Goal: Task Accomplishment & Management: Use online tool/utility

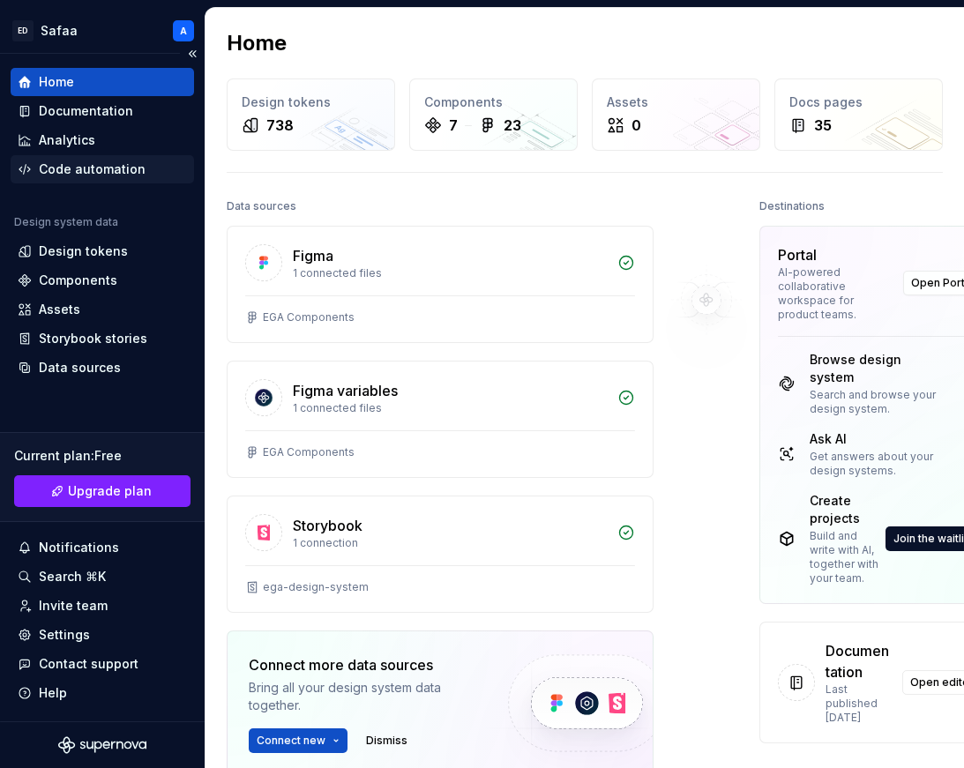
click at [92, 165] on div "Code automation" at bounding box center [92, 170] width 107 height 18
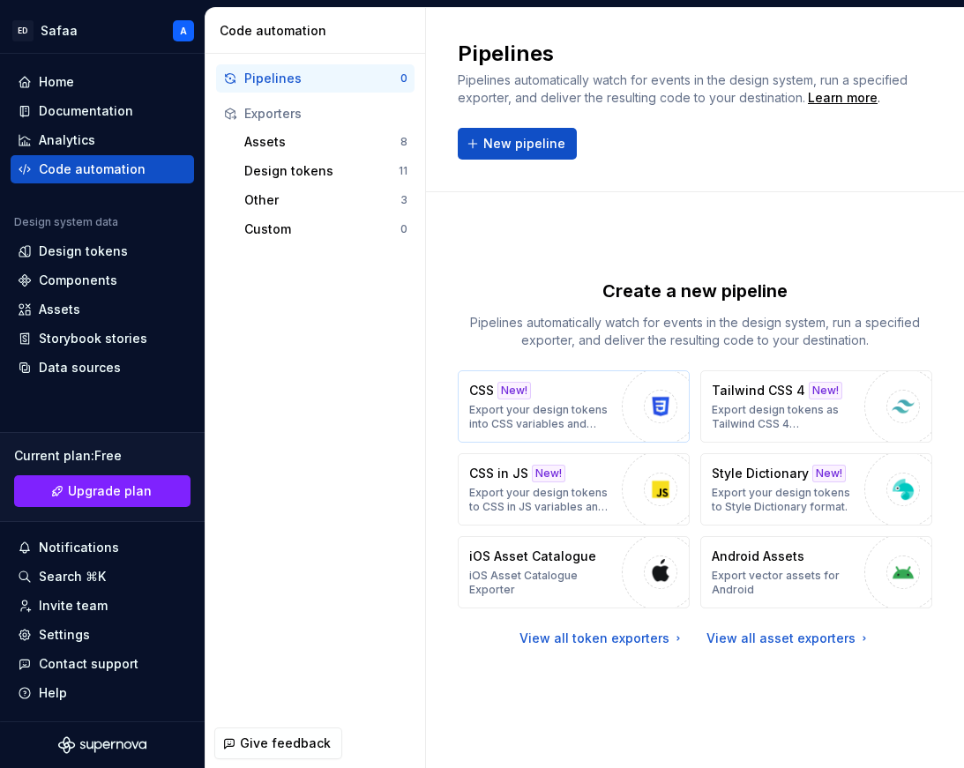
click at [539, 393] on div "CSS New! Export your design tokens into CSS variables and definitions." at bounding box center [541, 406] width 144 height 49
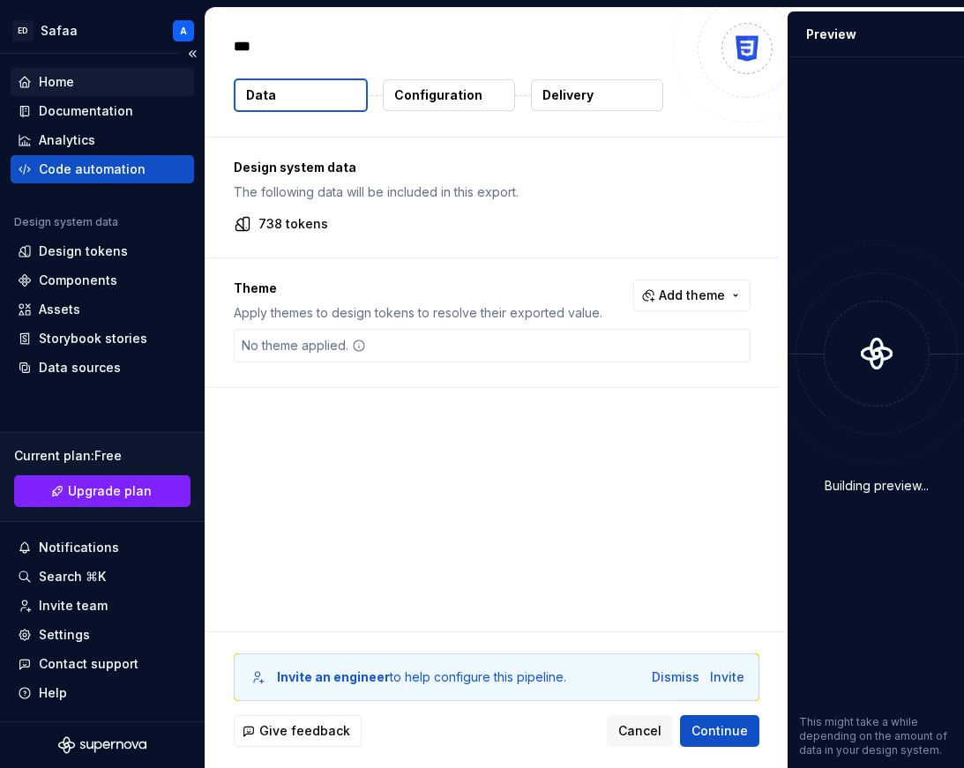
type textarea "*"
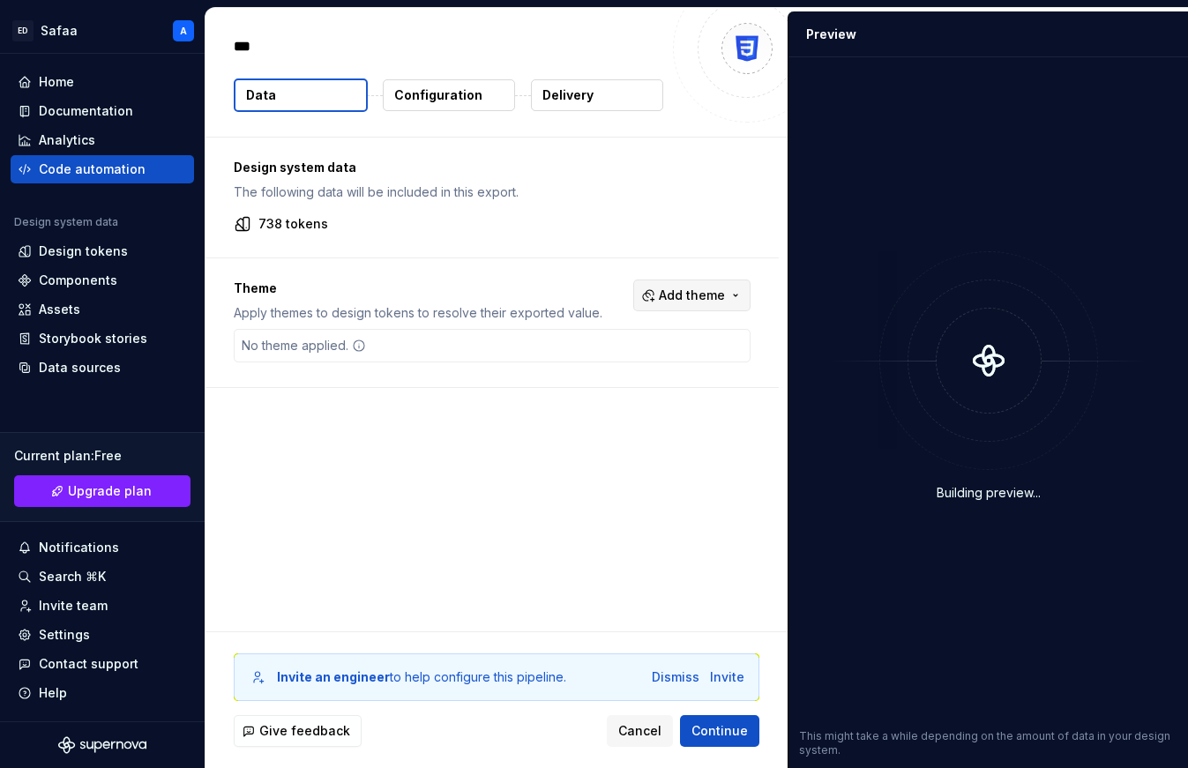
click at [693, 293] on span "Add theme" at bounding box center [692, 296] width 66 height 18
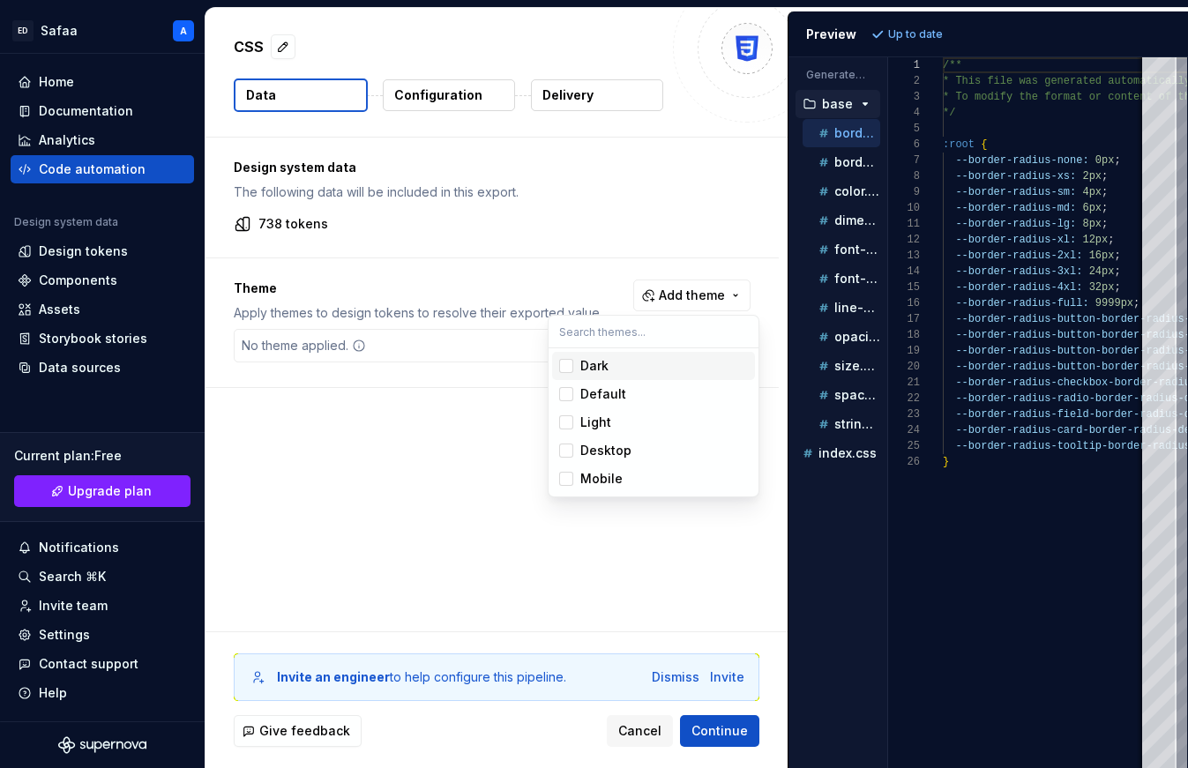
click at [565, 365] on div "Suggestions" at bounding box center [566, 366] width 14 height 14
click at [428, 451] on html "[PERSON_NAME] A Home Documentation Analytics Code automation Design system data…" at bounding box center [594, 384] width 1188 height 768
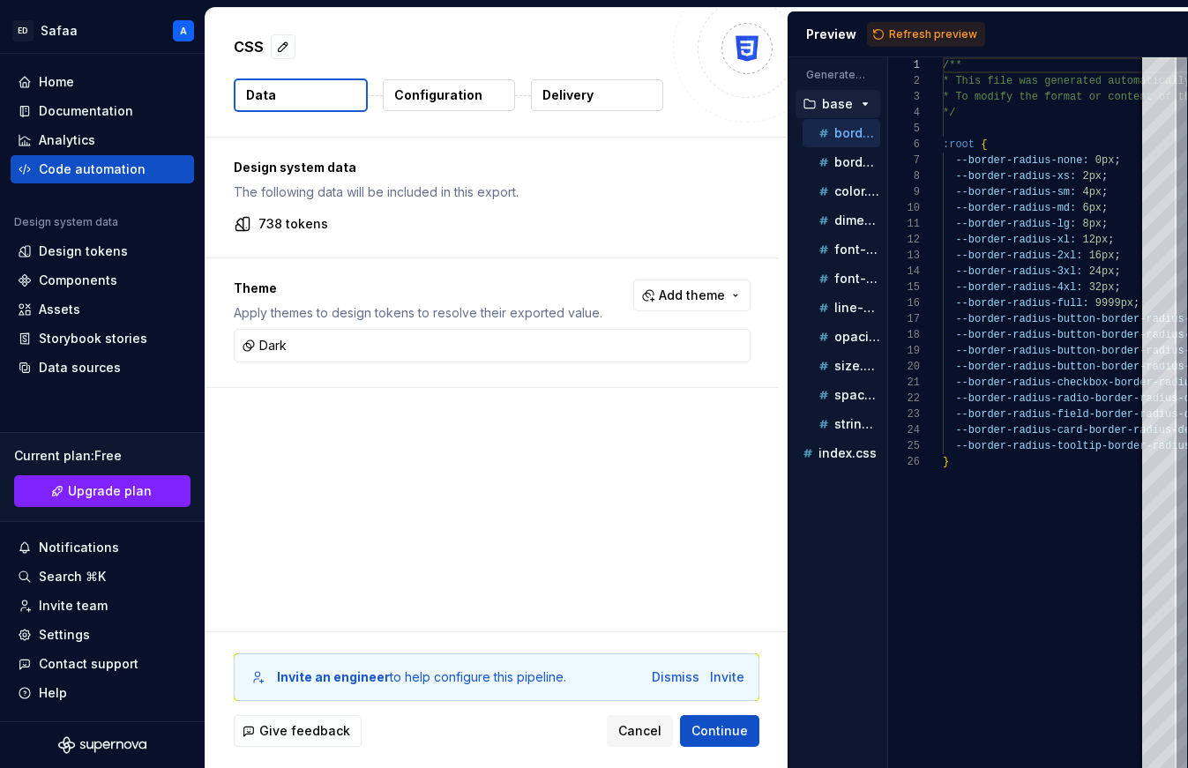
click at [462, 101] on p "Configuration" at bounding box center [438, 95] width 88 height 18
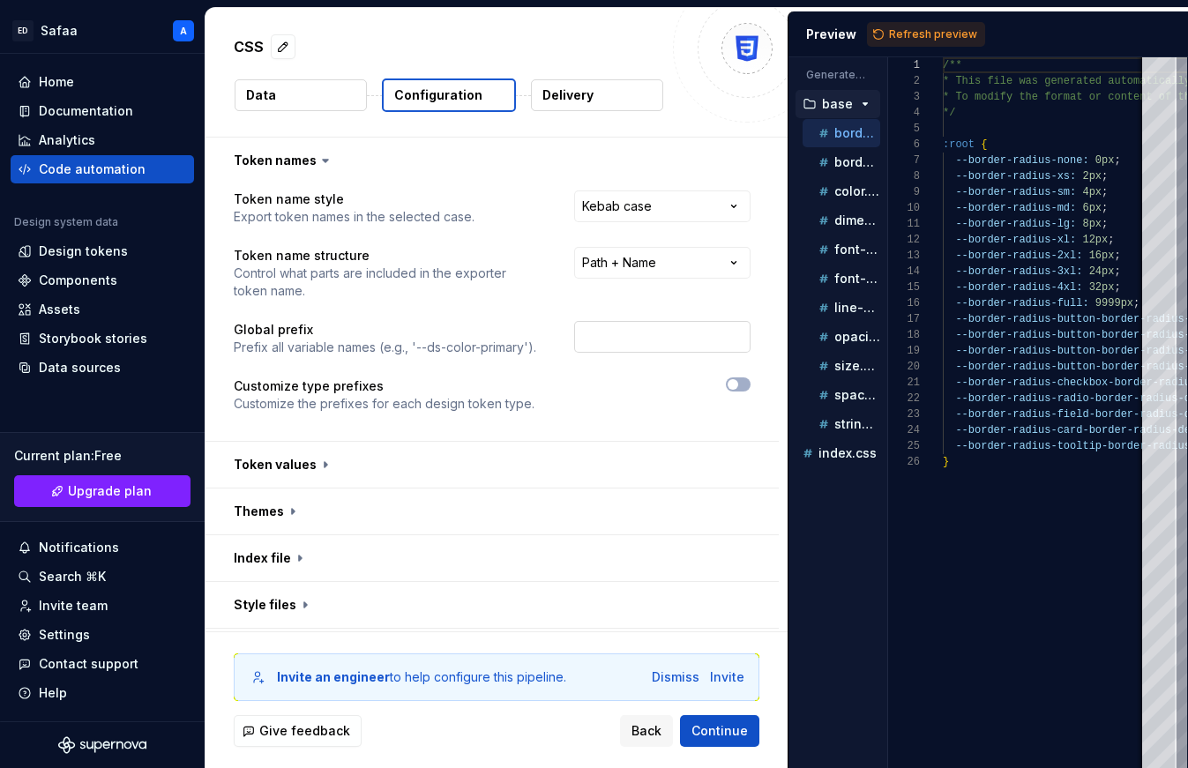
click at [649, 336] on input "text" at bounding box center [662, 337] width 176 height 32
type input "ega"
click at [566, 386] on div at bounding box center [658, 385] width 184 height 14
click at [738, 386] on span "button" at bounding box center [733, 384] width 11 height 11
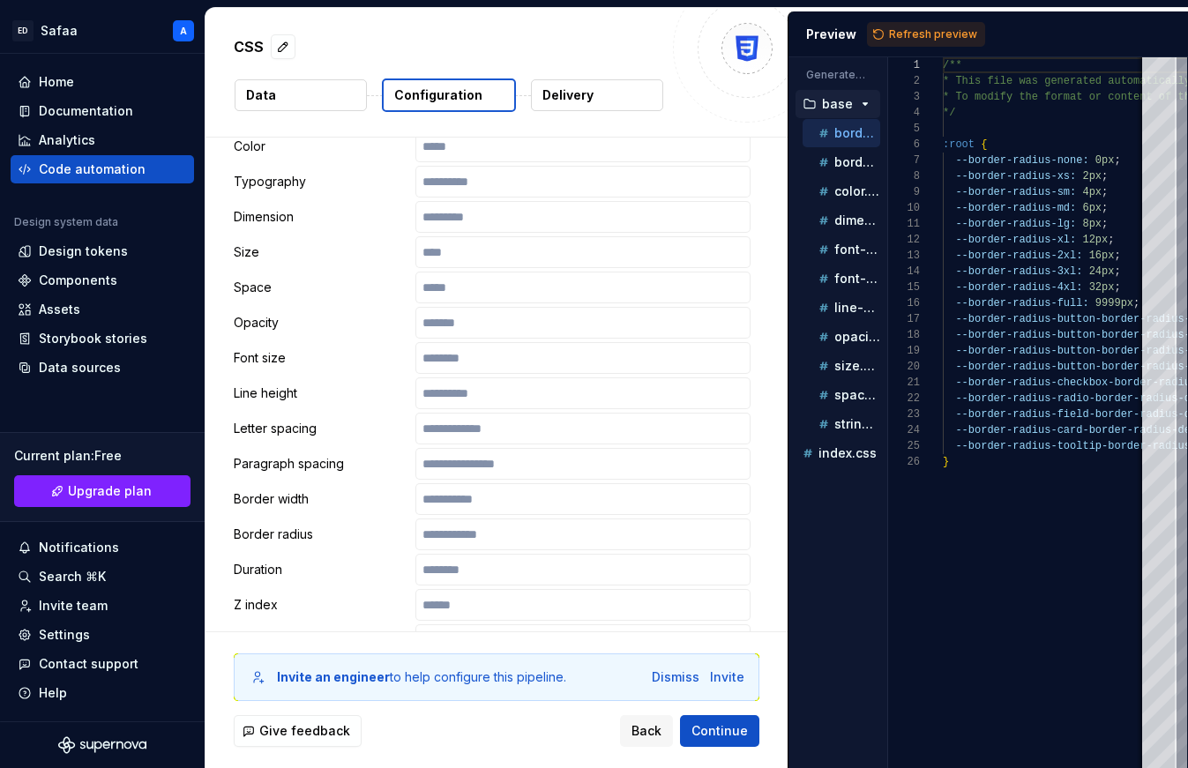
scroll to position [351, 0]
click at [461, 541] on input "text" at bounding box center [583, 533] width 335 height 32
click at [376, 527] on p "Border radius" at bounding box center [321, 533] width 175 height 18
click at [489, 498] on input "text" at bounding box center [583, 498] width 335 height 32
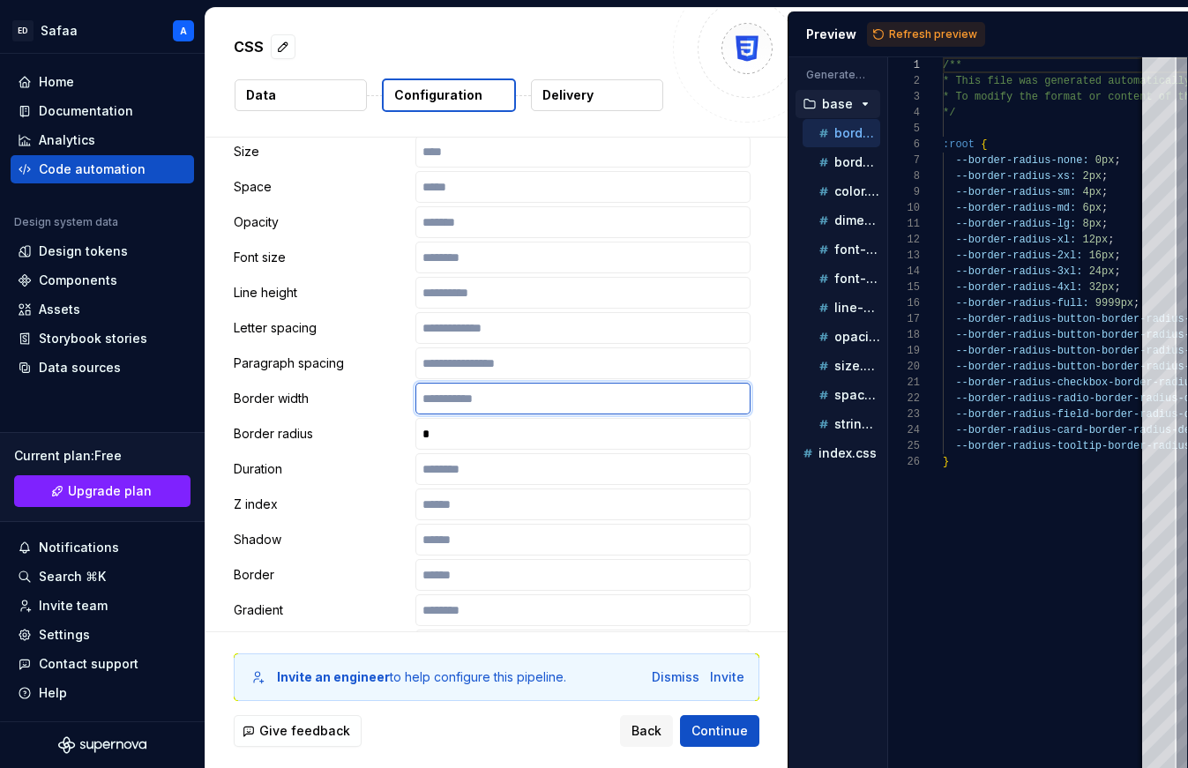
scroll to position [461, 0]
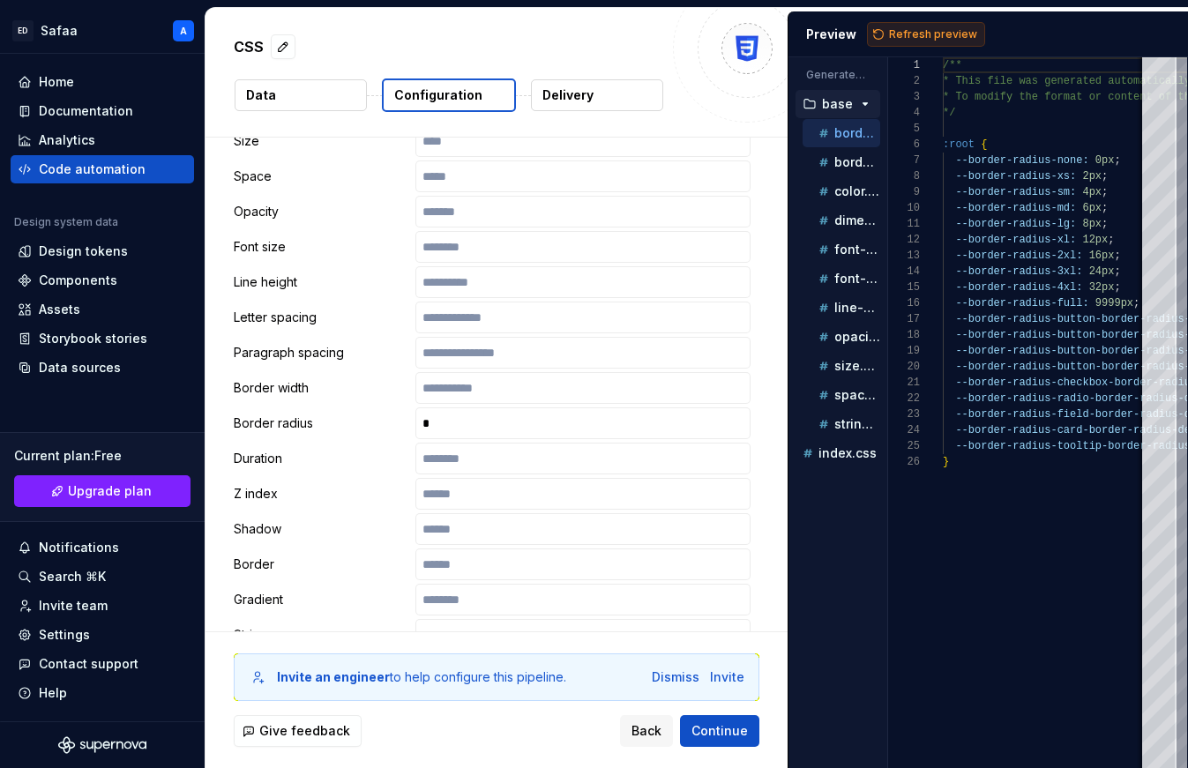
click at [912, 33] on span "Refresh preview" at bounding box center [933, 34] width 88 height 14
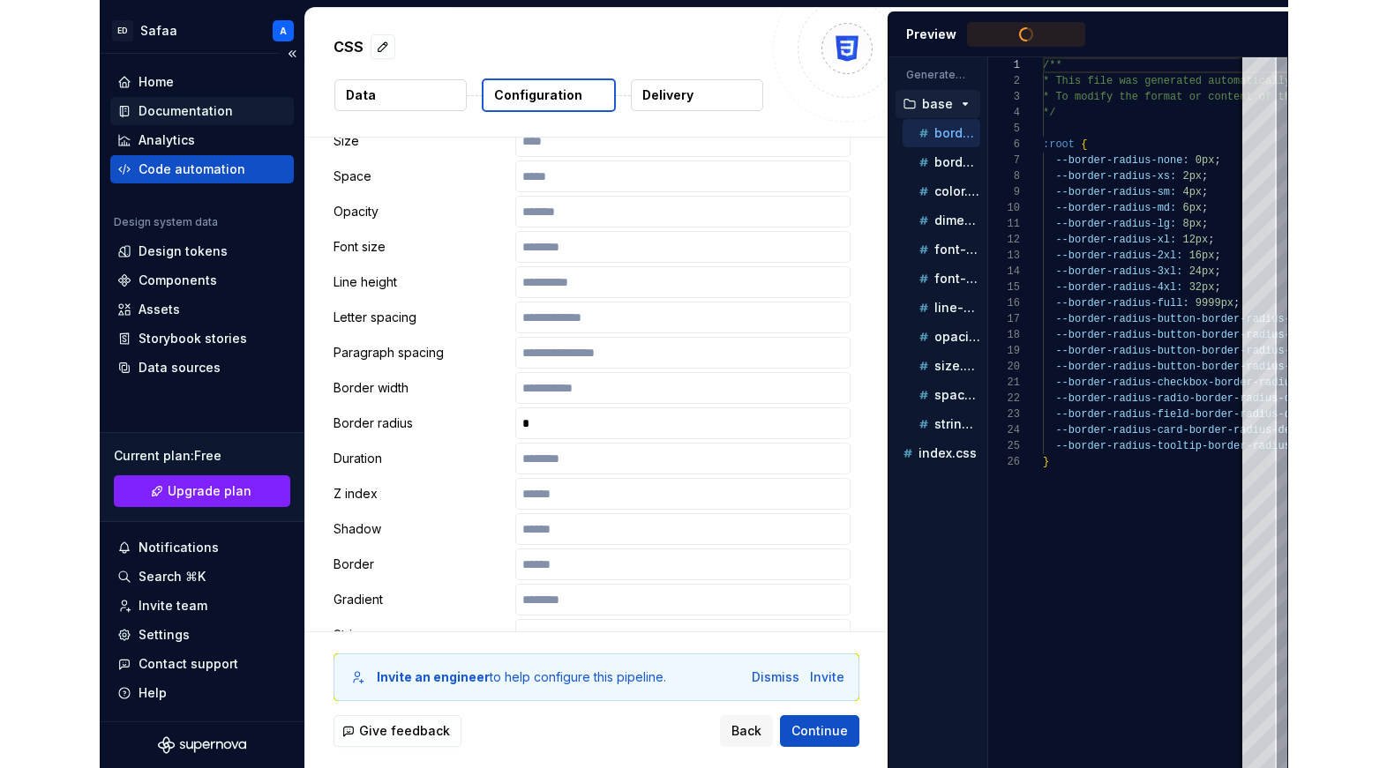
scroll to position [159, 0]
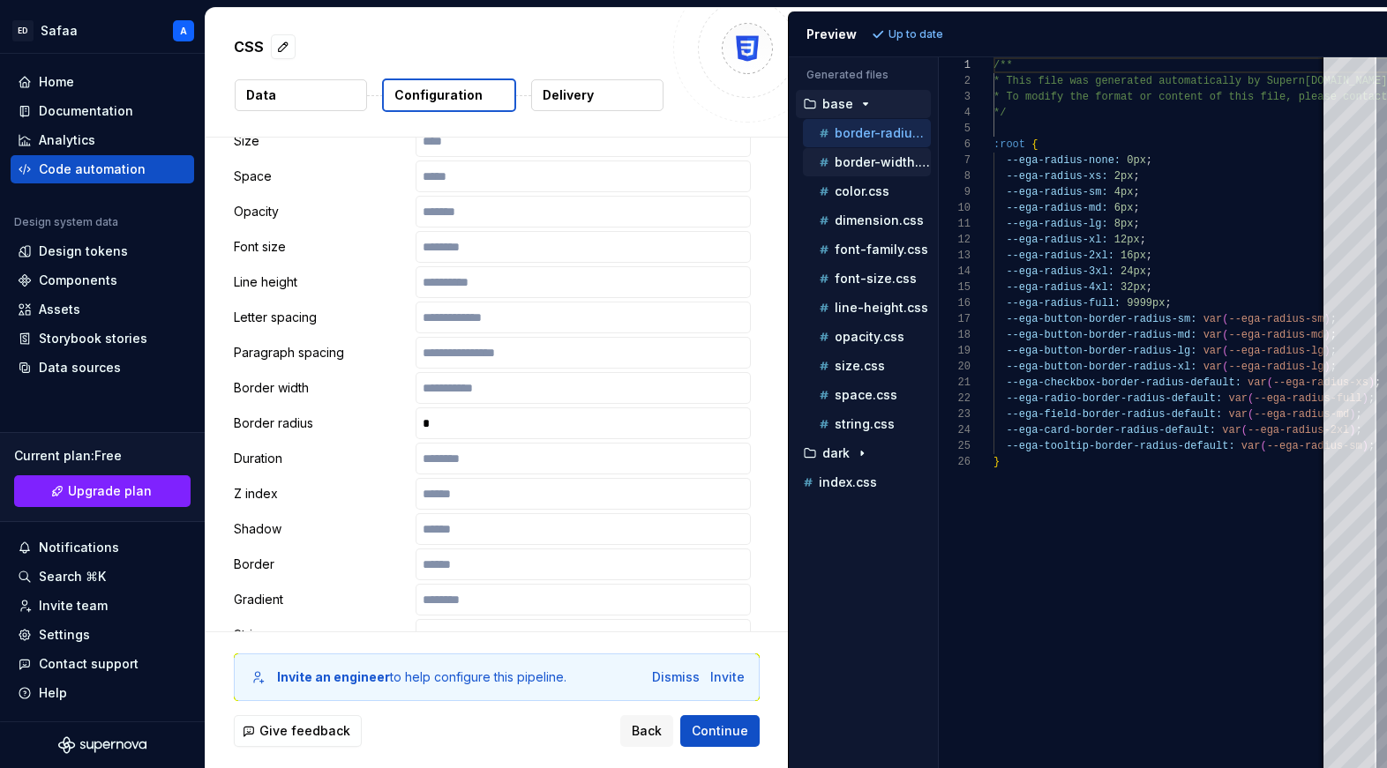
click at [852, 161] on p "border-width.css" at bounding box center [883, 162] width 96 height 14
type textarea "**********"
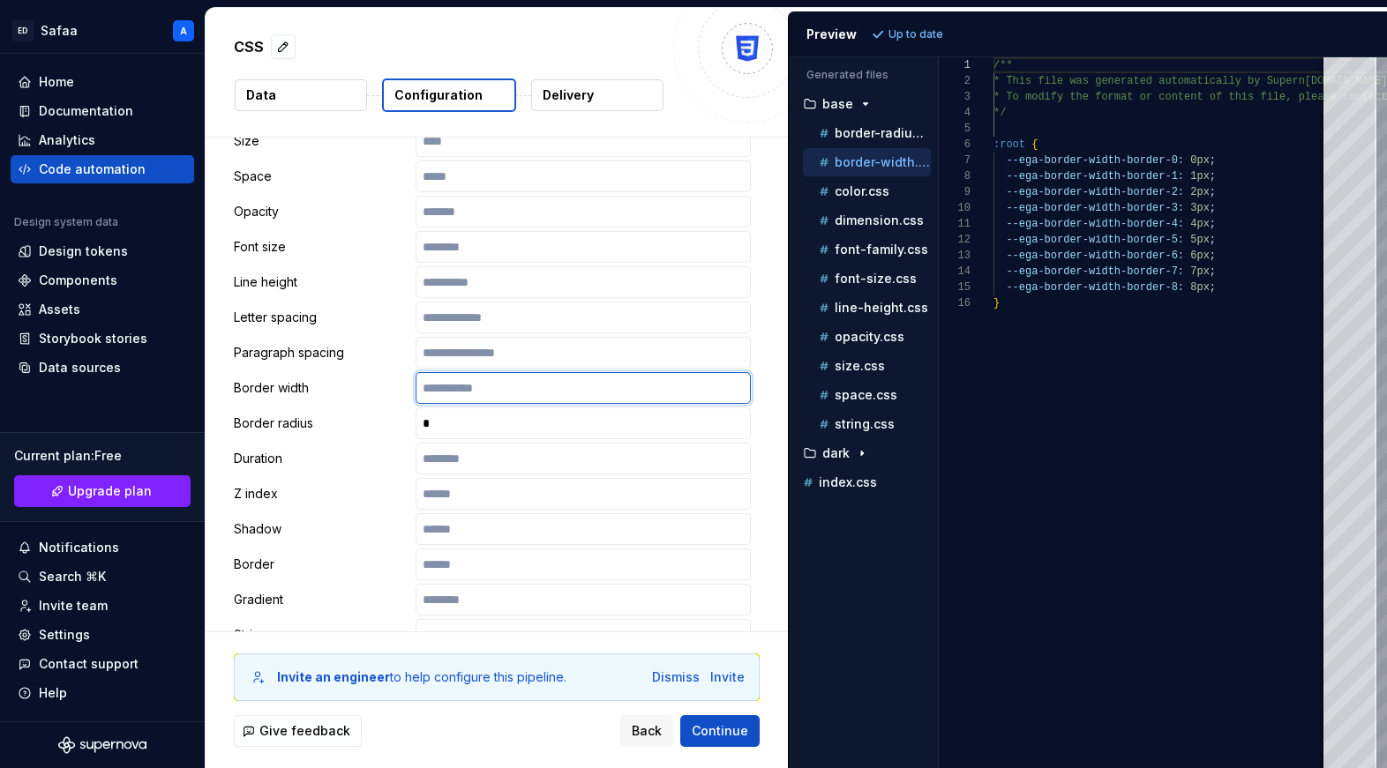
click at [491, 394] on input "text" at bounding box center [583, 388] width 335 height 32
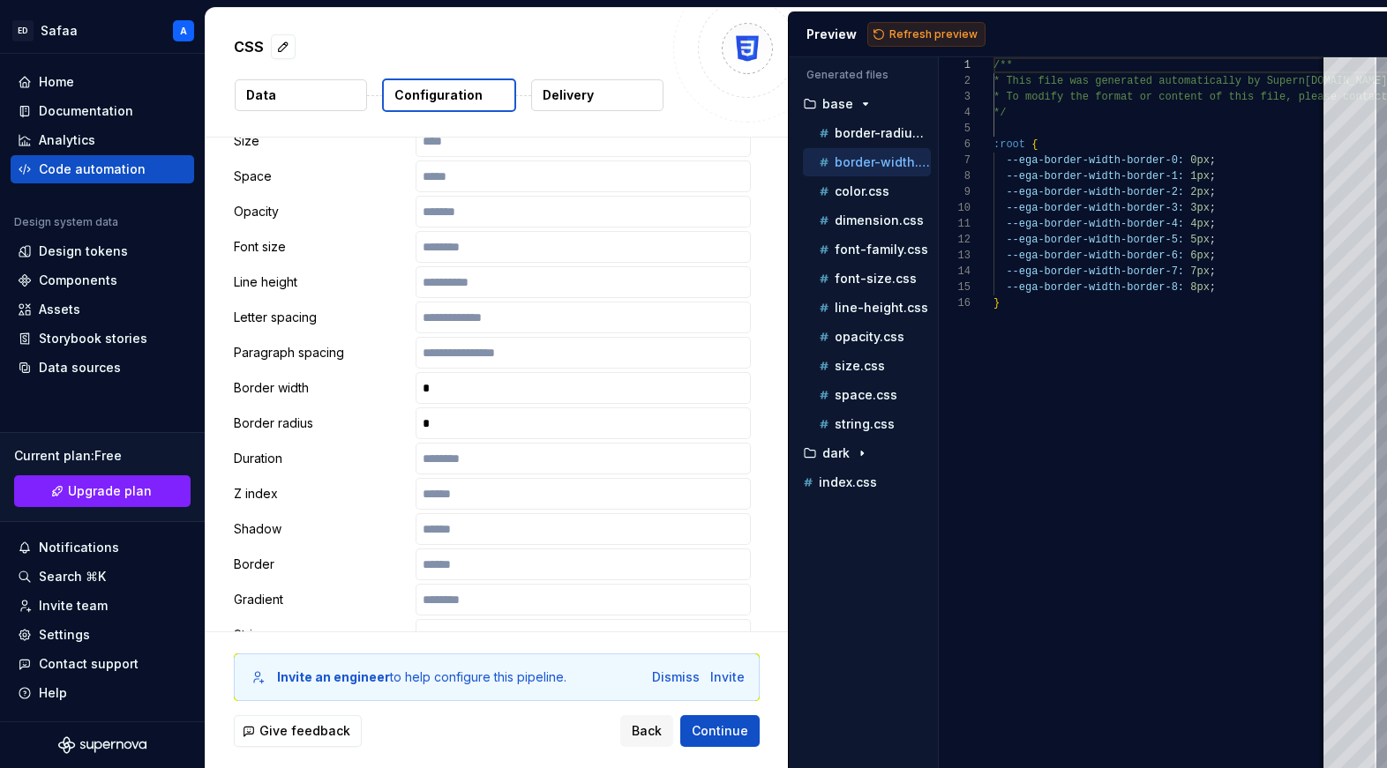
click at [937, 27] on span "Refresh preview" at bounding box center [933, 34] width 88 height 14
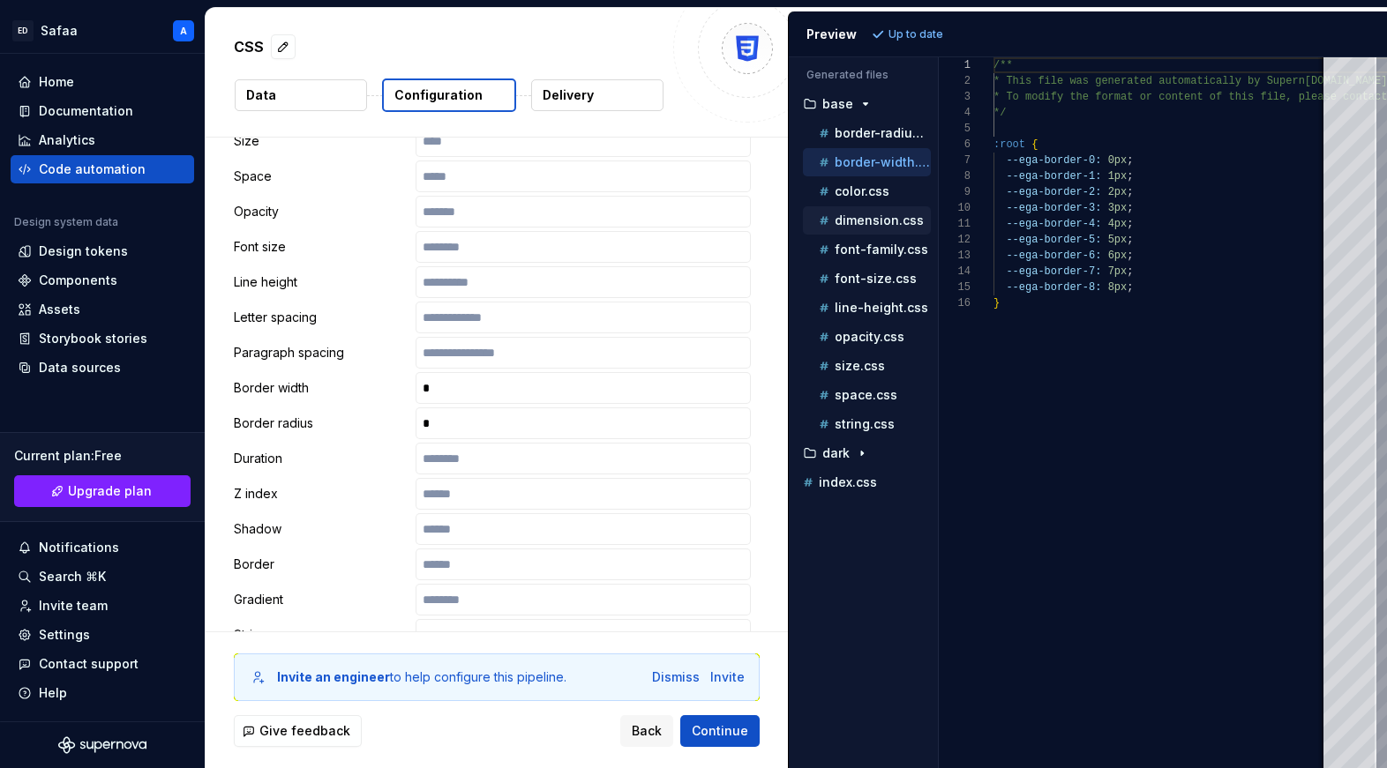
click at [879, 227] on p "dimension.css" at bounding box center [879, 221] width 89 height 14
type textarea "**********"
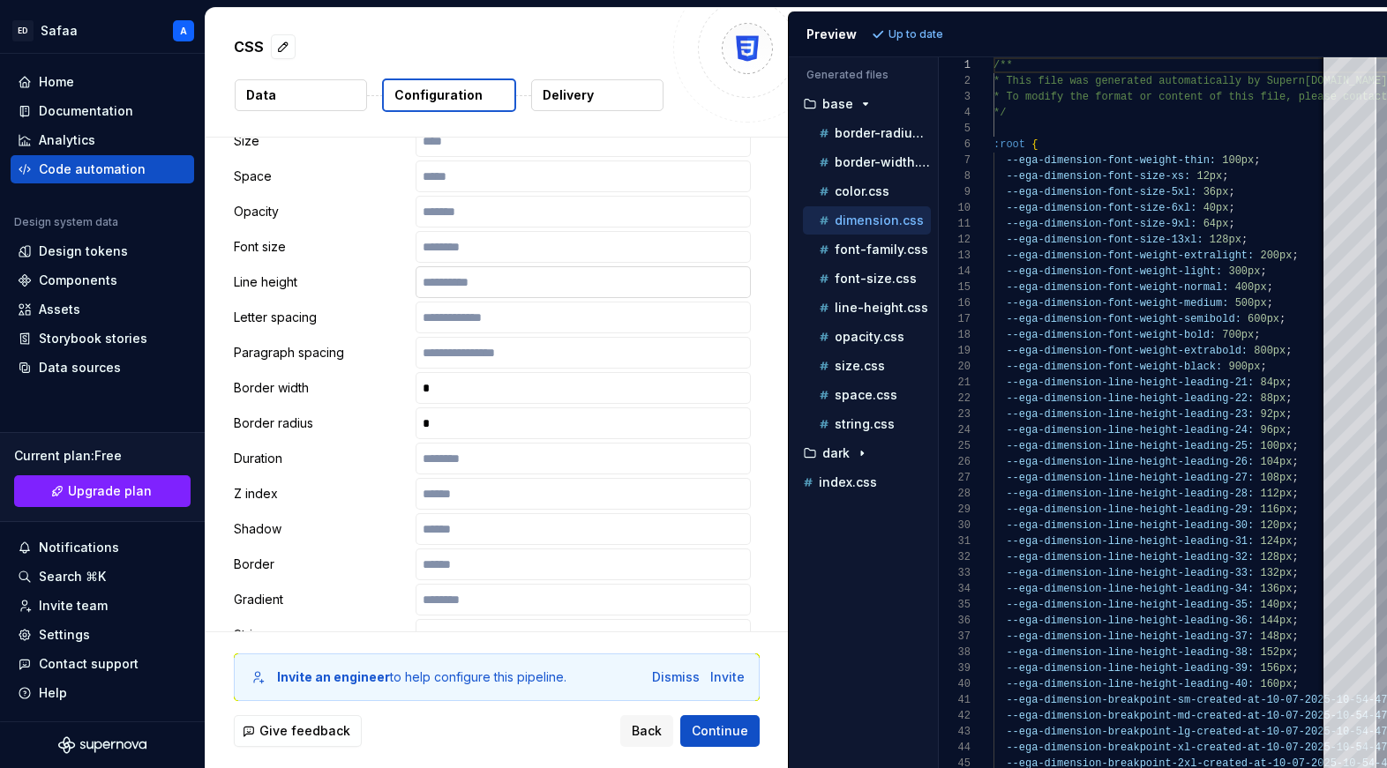
click at [475, 284] on input "text" at bounding box center [583, 282] width 335 height 32
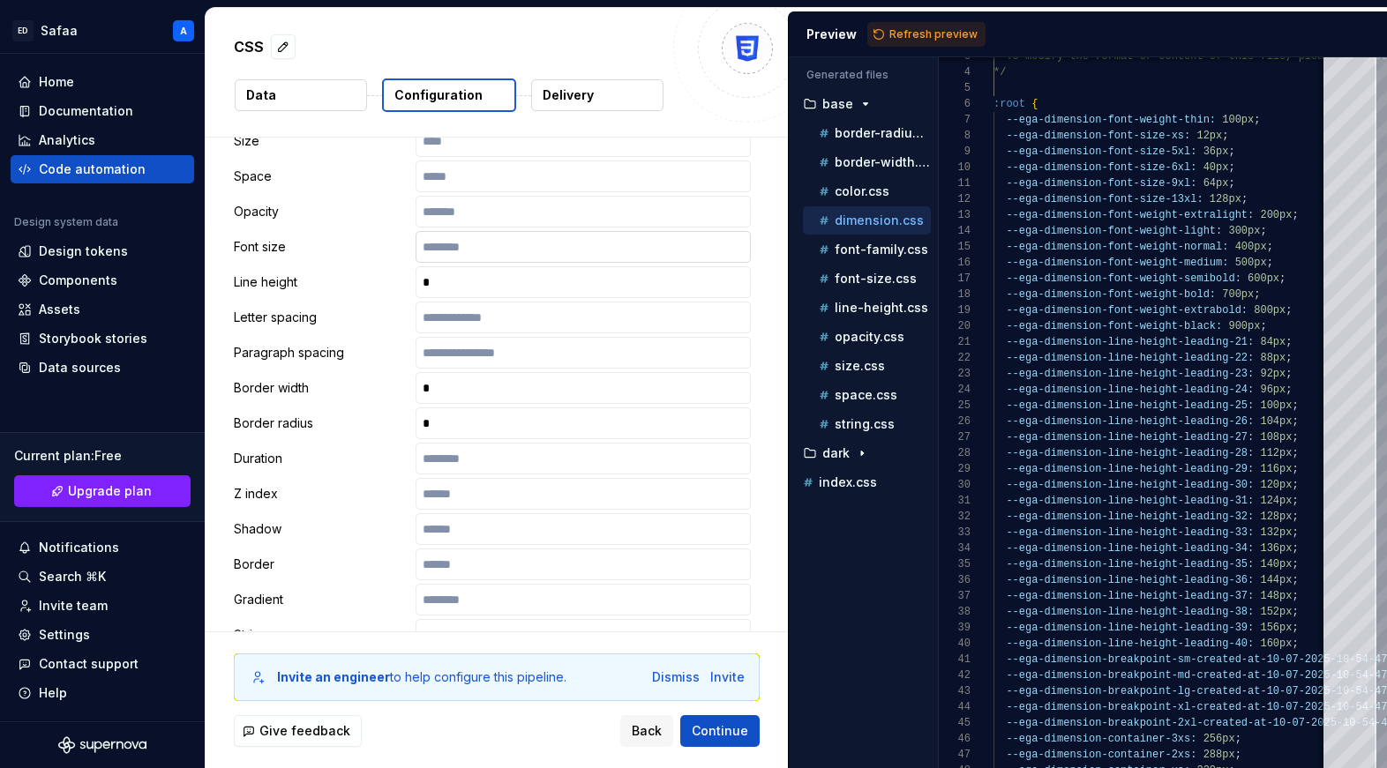
click at [446, 244] on input "text" at bounding box center [583, 247] width 335 height 32
click at [457, 317] on input "text" at bounding box center [583, 318] width 335 height 32
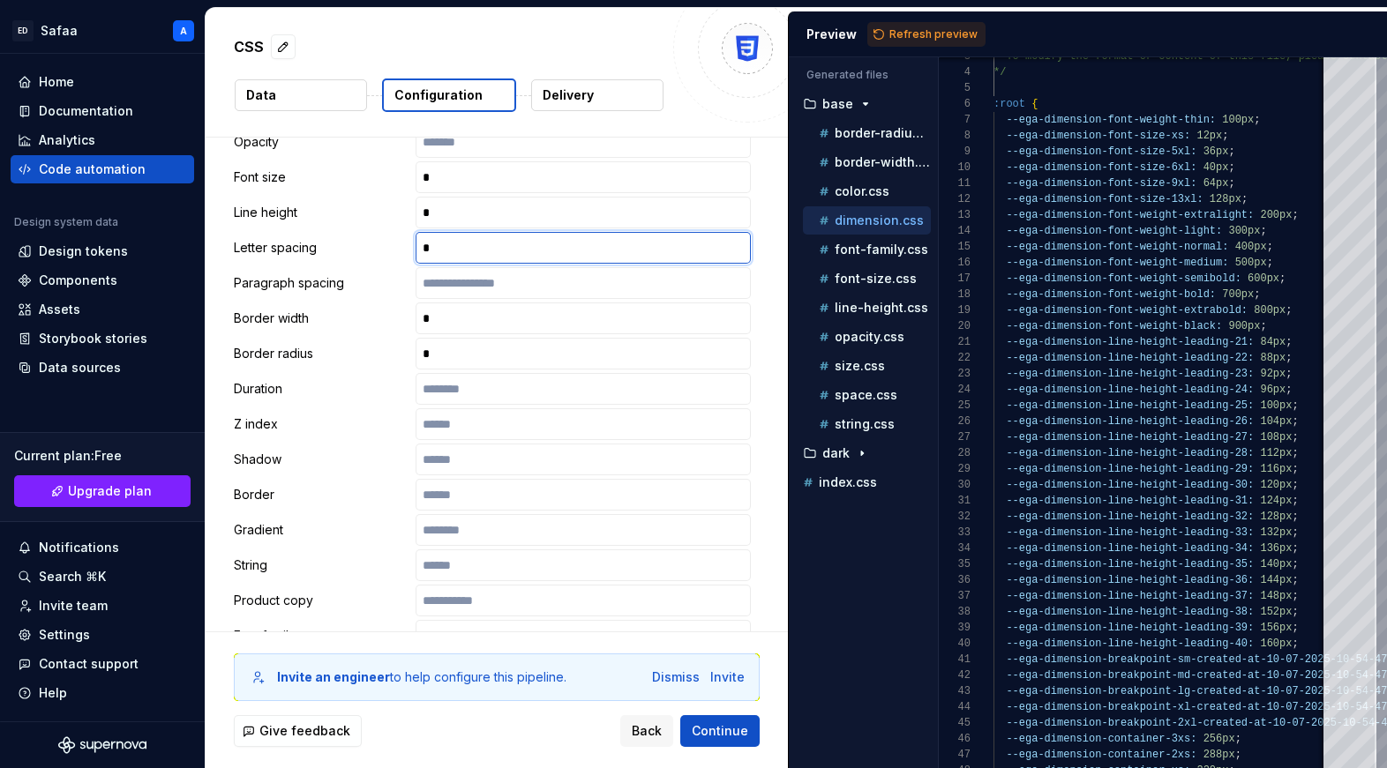
scroll to position [542, 0]
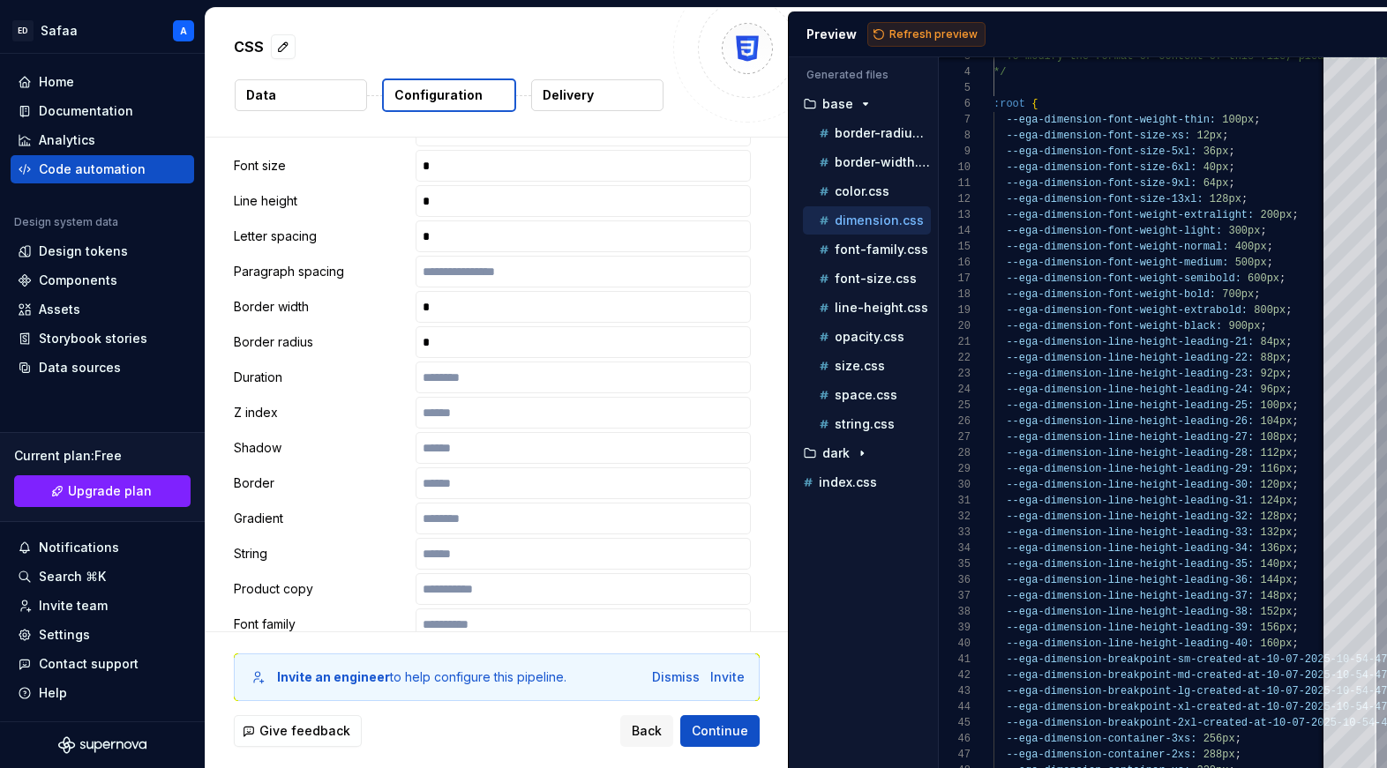
click at [946, 36] on span "Refresh preview" at bounding box center [933, 34] width 88 height 14
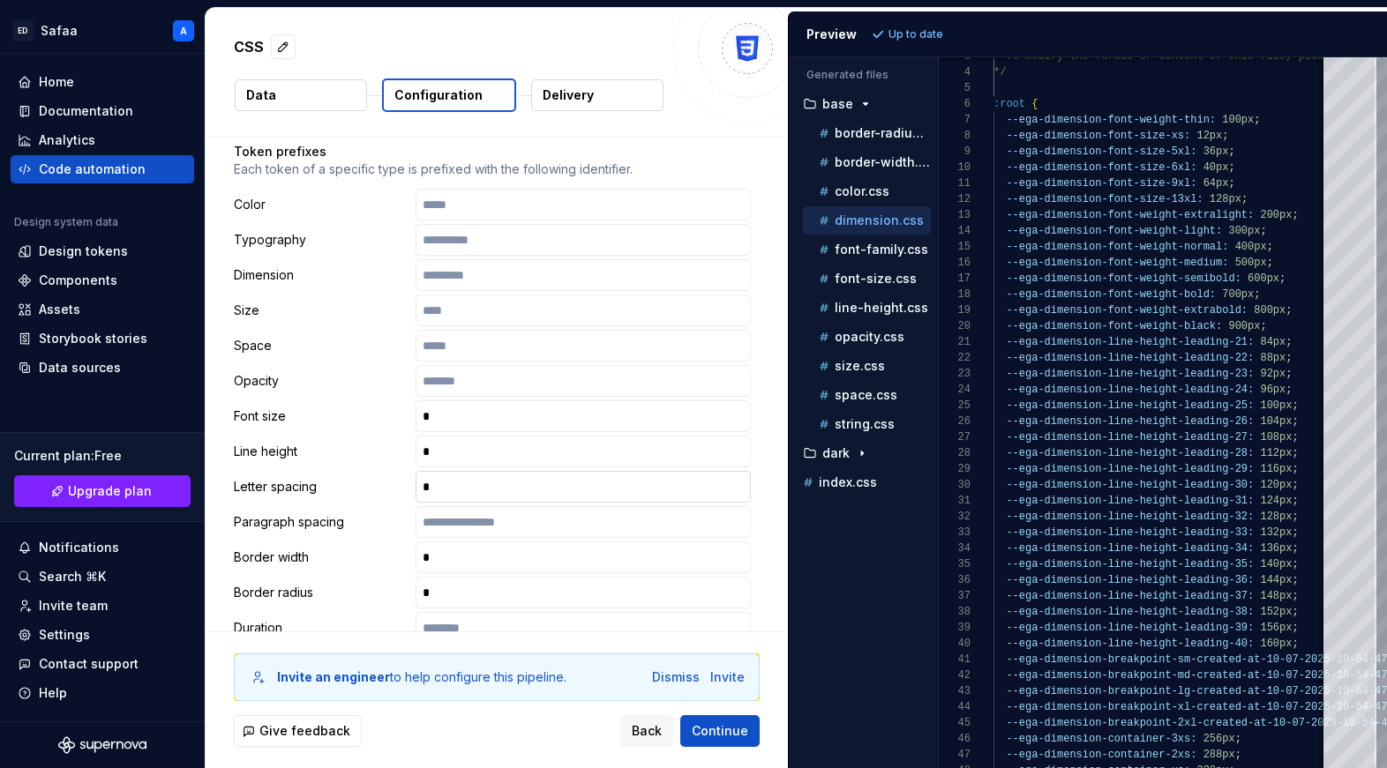
scroll to position [283, 0]
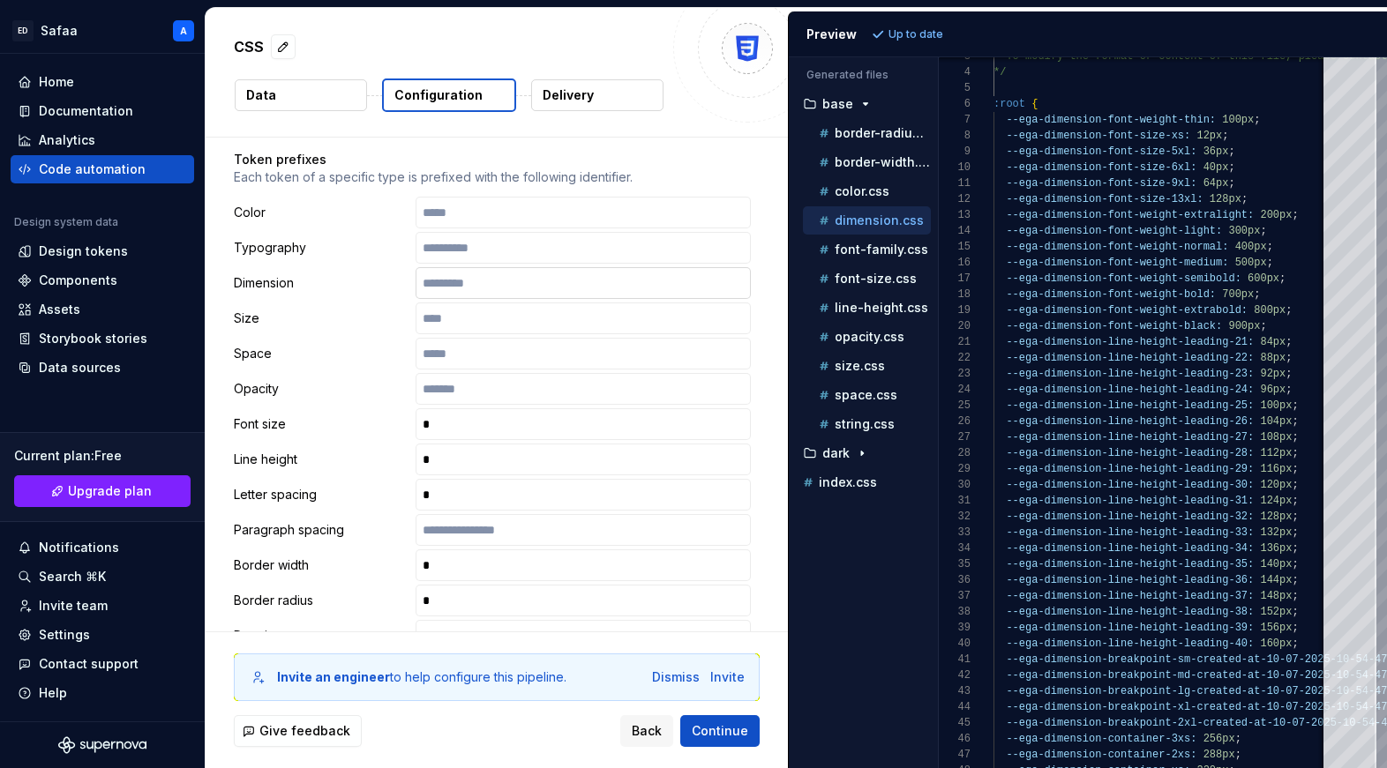
click at [446, 284] on input "text" at bounding box center [583, 283] width 335 height 32
click at [931, 25] on button "Refresh preview" at bounding box center [926, 34] width 118 height 25
click at [501, 429] on input "text" at bounding box center [583, 424] width 335 height 32
type textarea "**********"
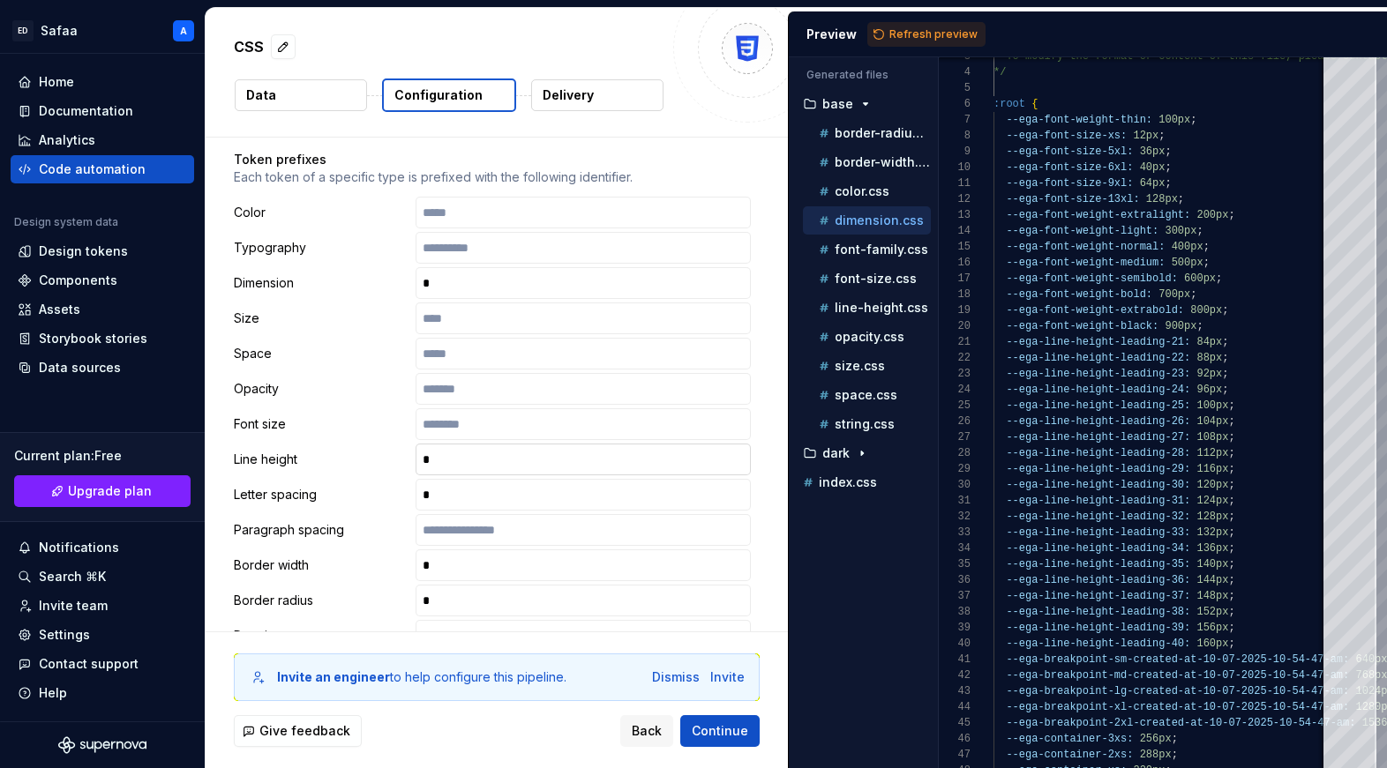
click at [467, 461] on input "text" at bounding box center [583, 460] width 335 height 32
click at [471, 499] on input "text" at bounding box center [583, 495] width 335 height 32
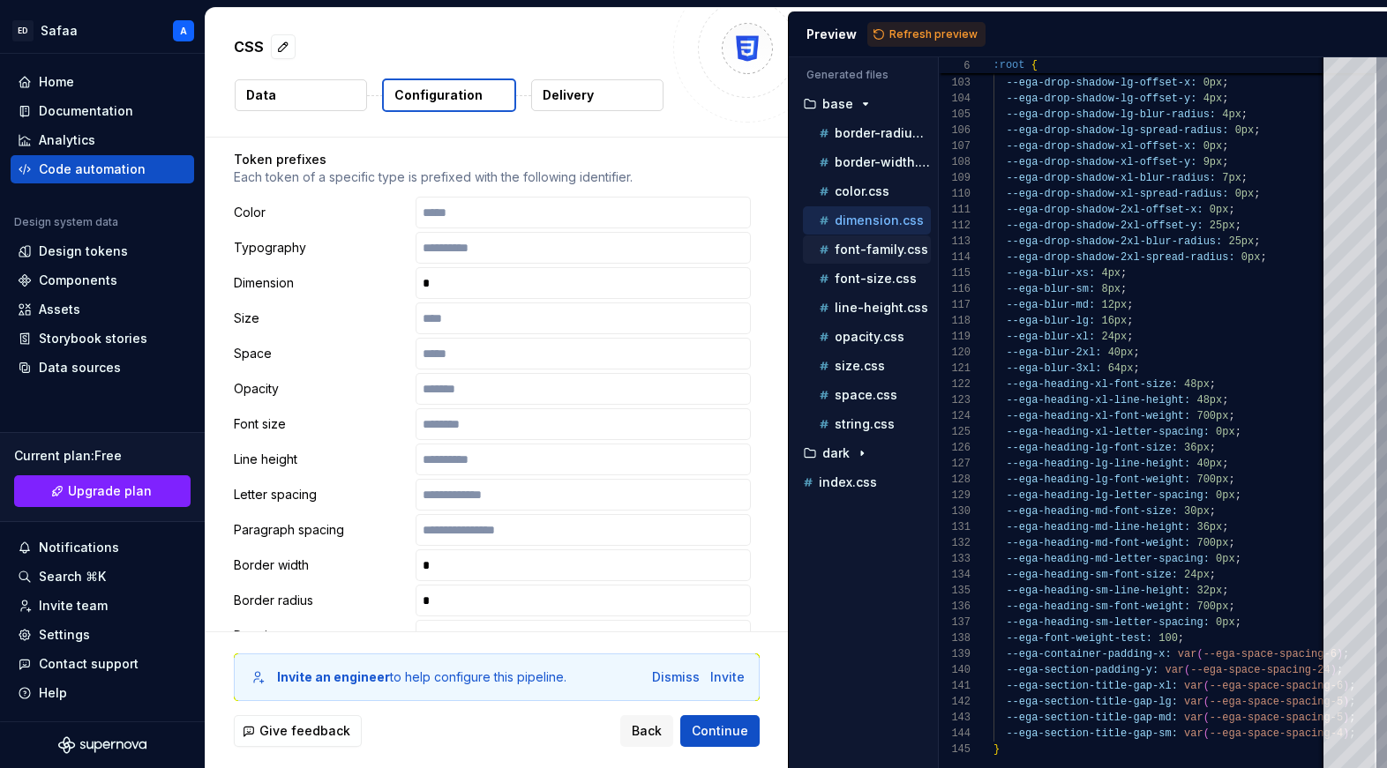
click at [865, 252] on p "font-family.css" at bounding box center [882, 250] width 94 height 14
type textarea "**********"
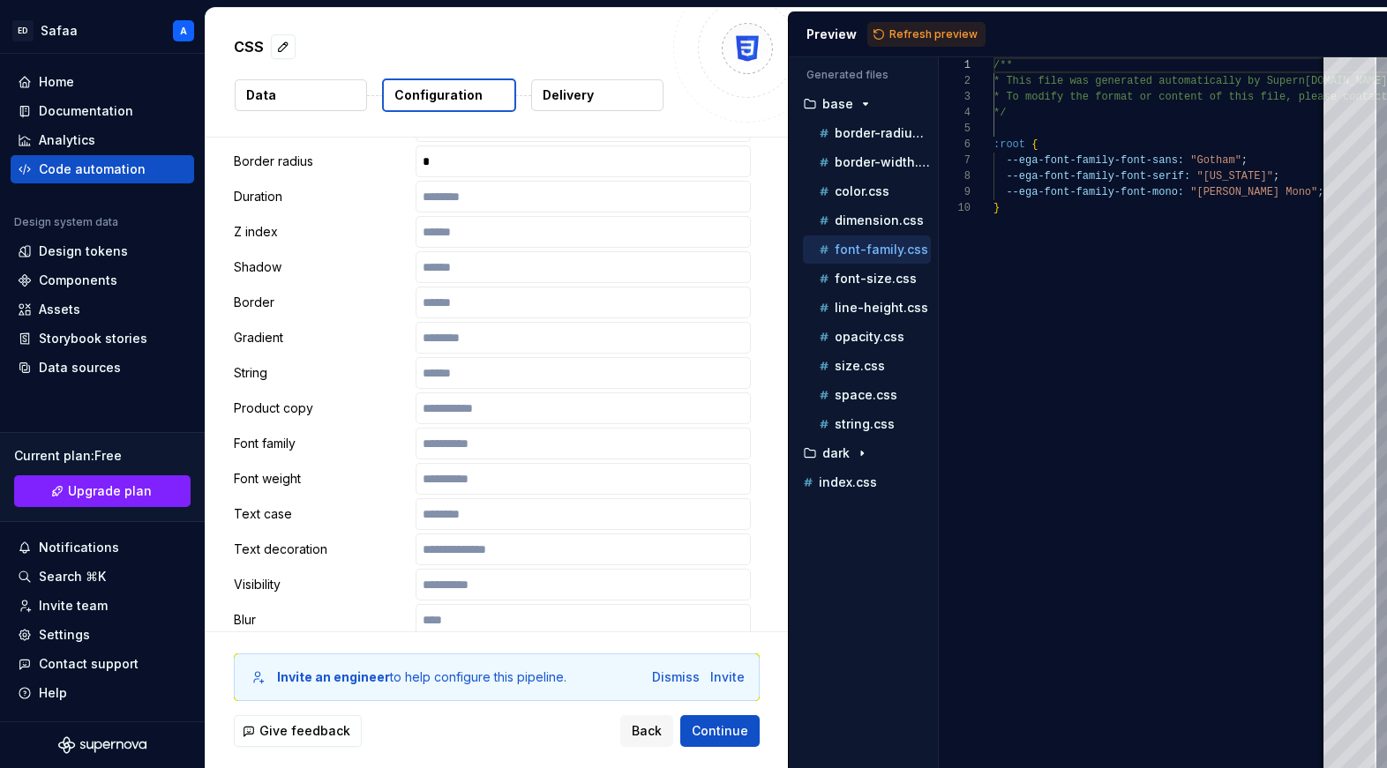
scroll to position [734, 0]
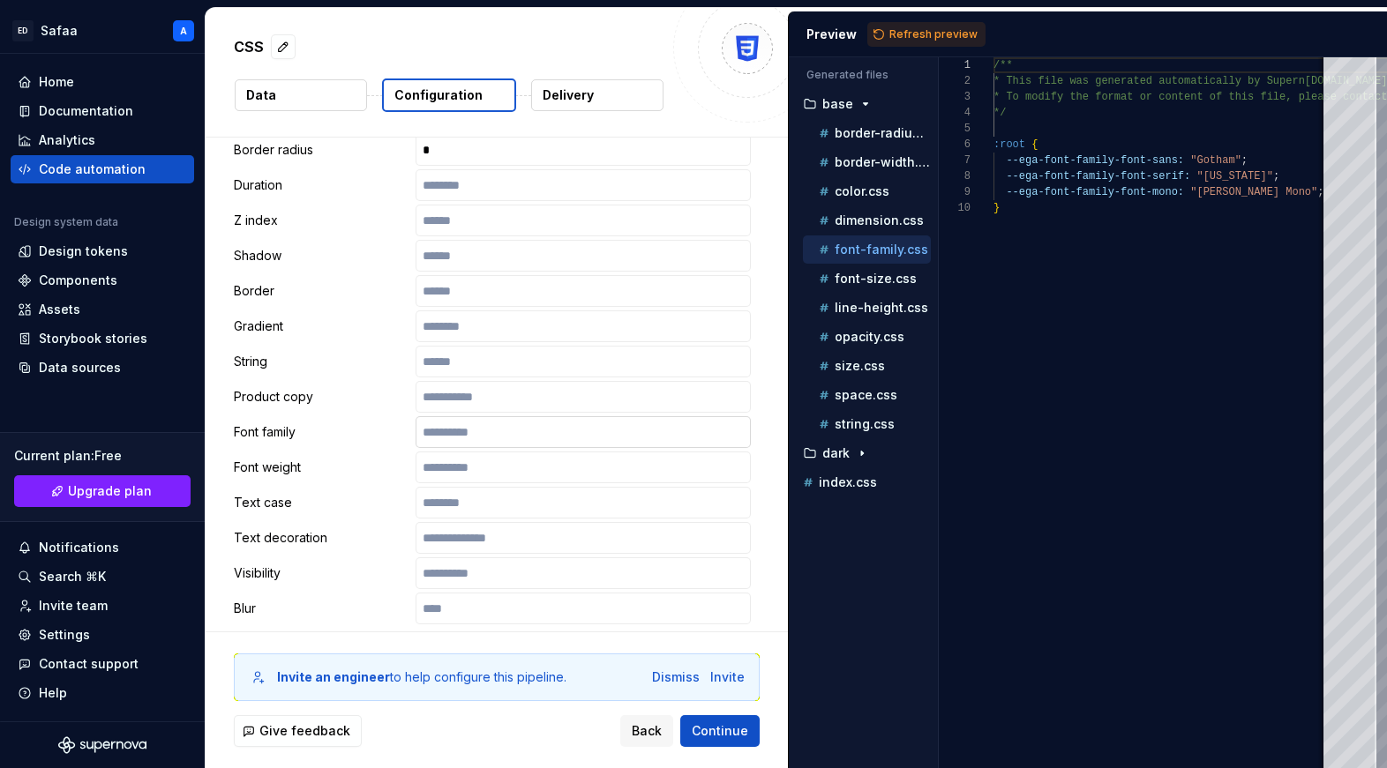
click at [511, 418] on input "text" at bounding box center [583, 432] width 335 height 32
click at [922, 38] on span "Refresh preview" at bounding box center [933, 34] width 88 height 14
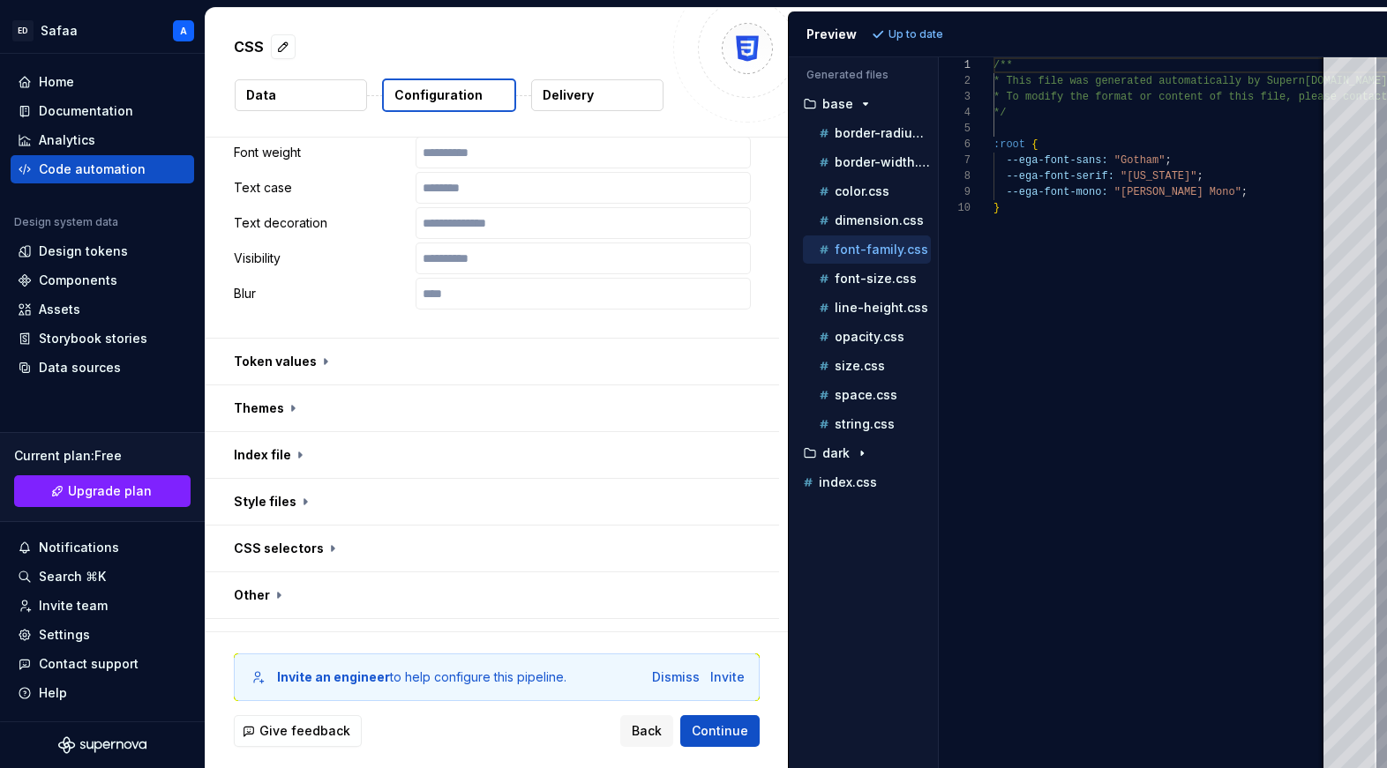
scroll to position [1083, 0]
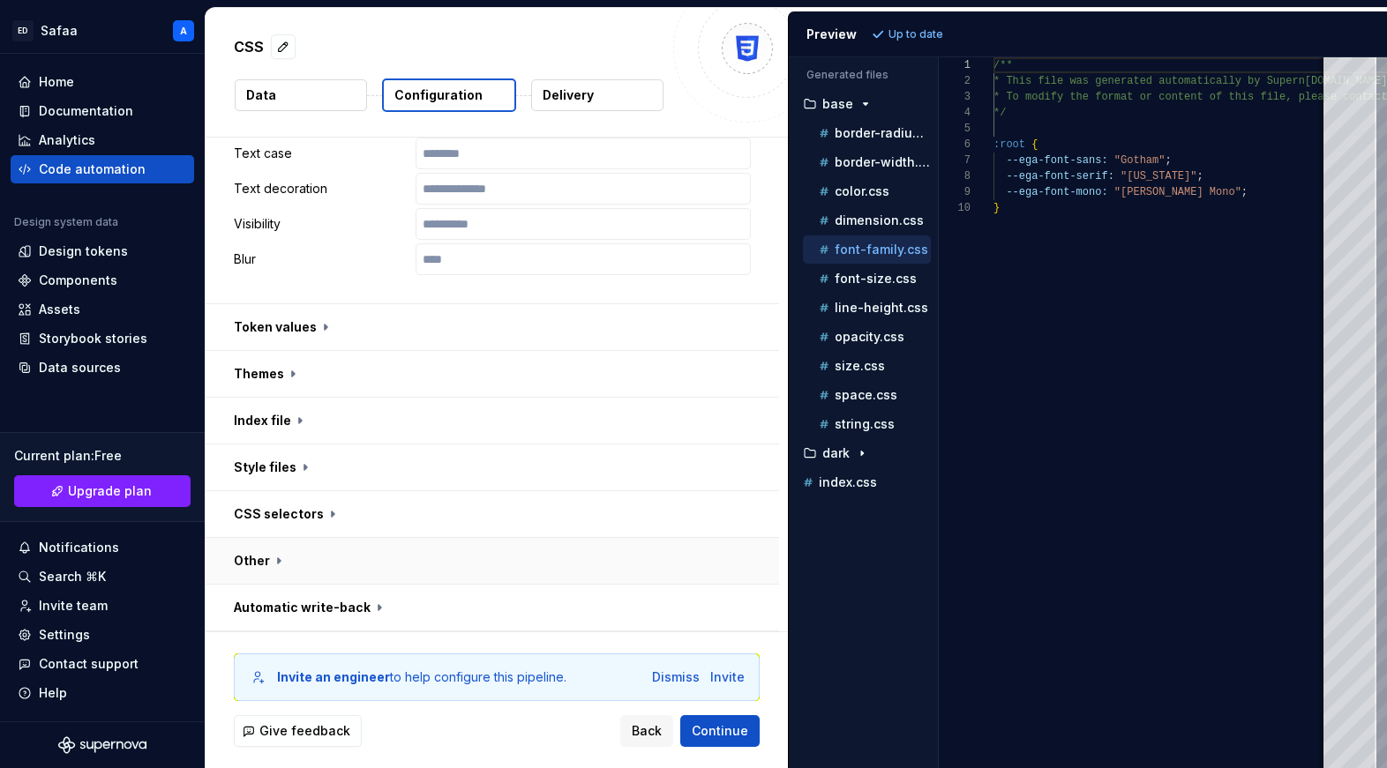
click at [281, 564] on button "button" at bounding box center [492, 561] width 573 height 46
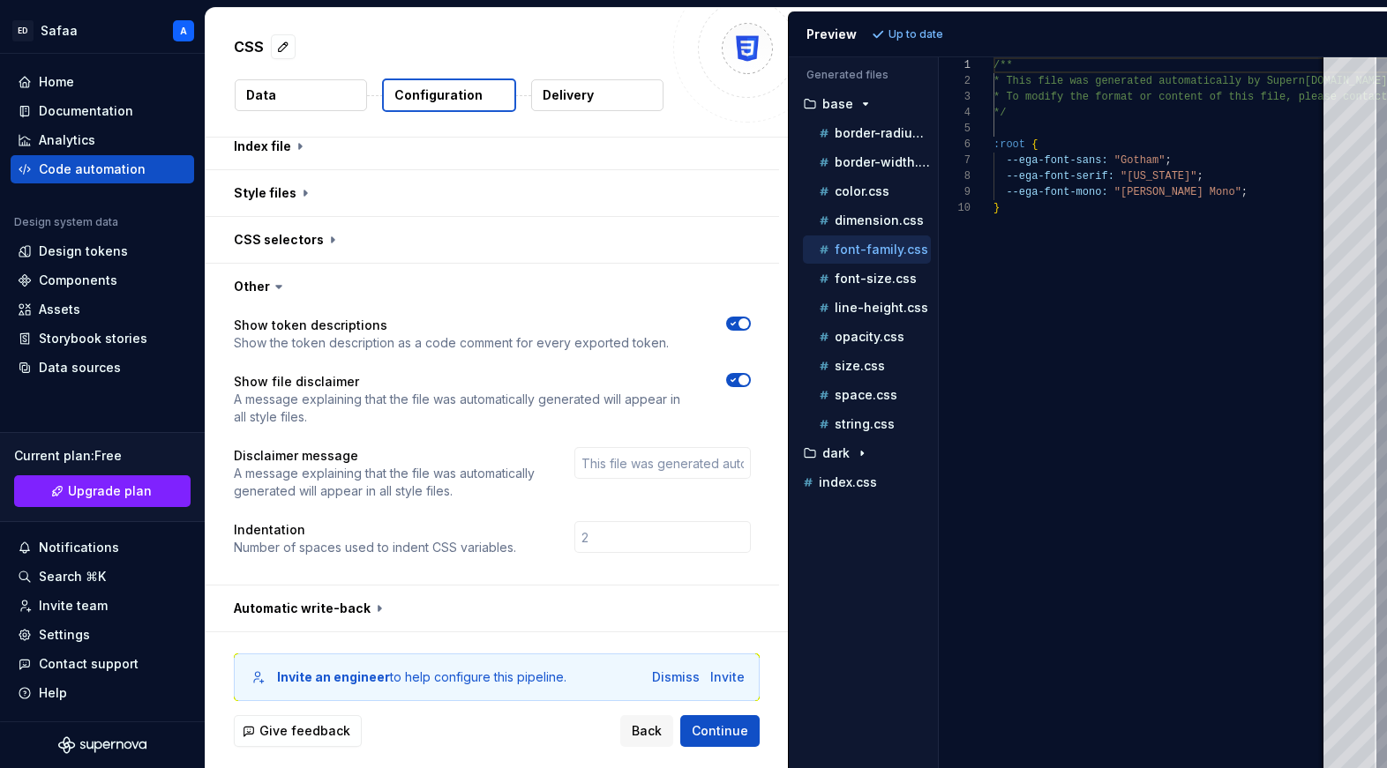
scroll to position [1359, 0]
click at [266, 281] on button "button" at bounding box center [492, 286] width 573 height 46
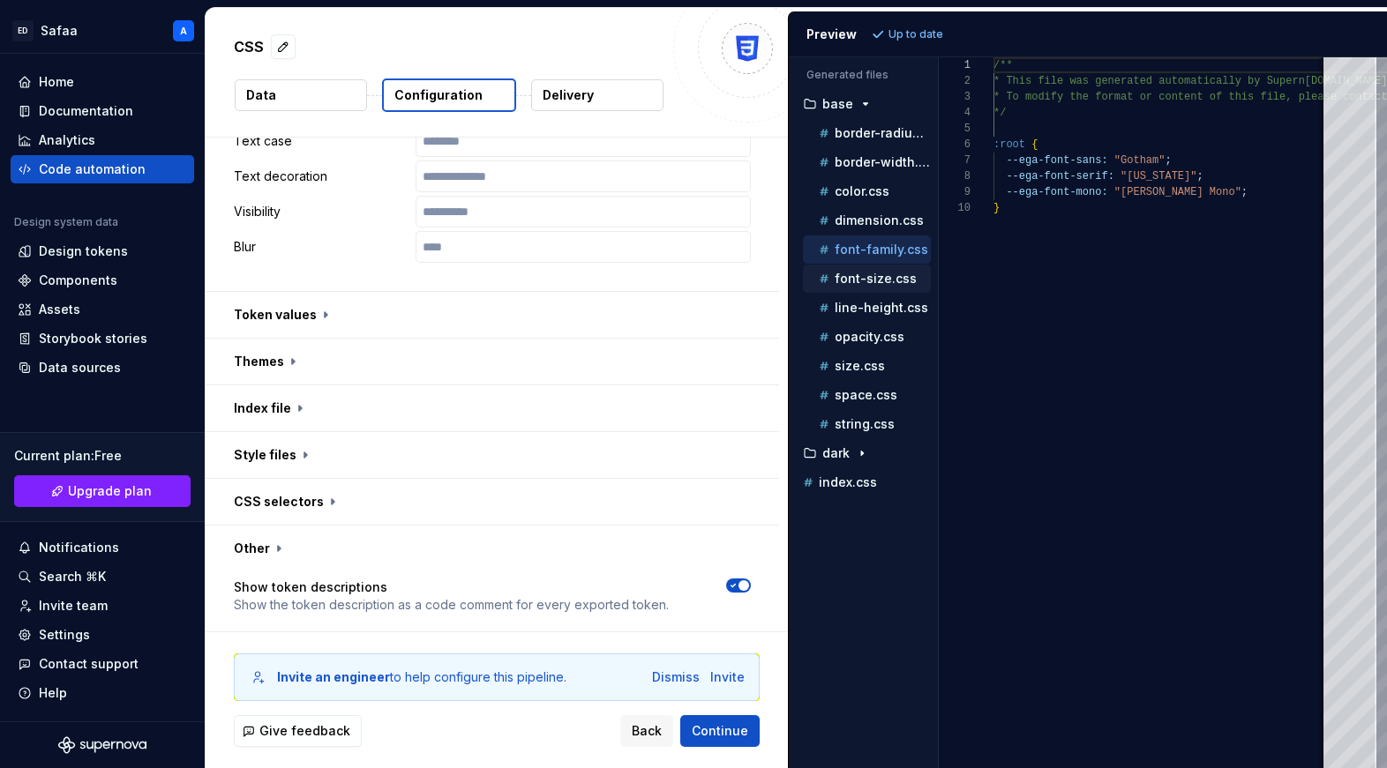
scroll to position [1083, 0]
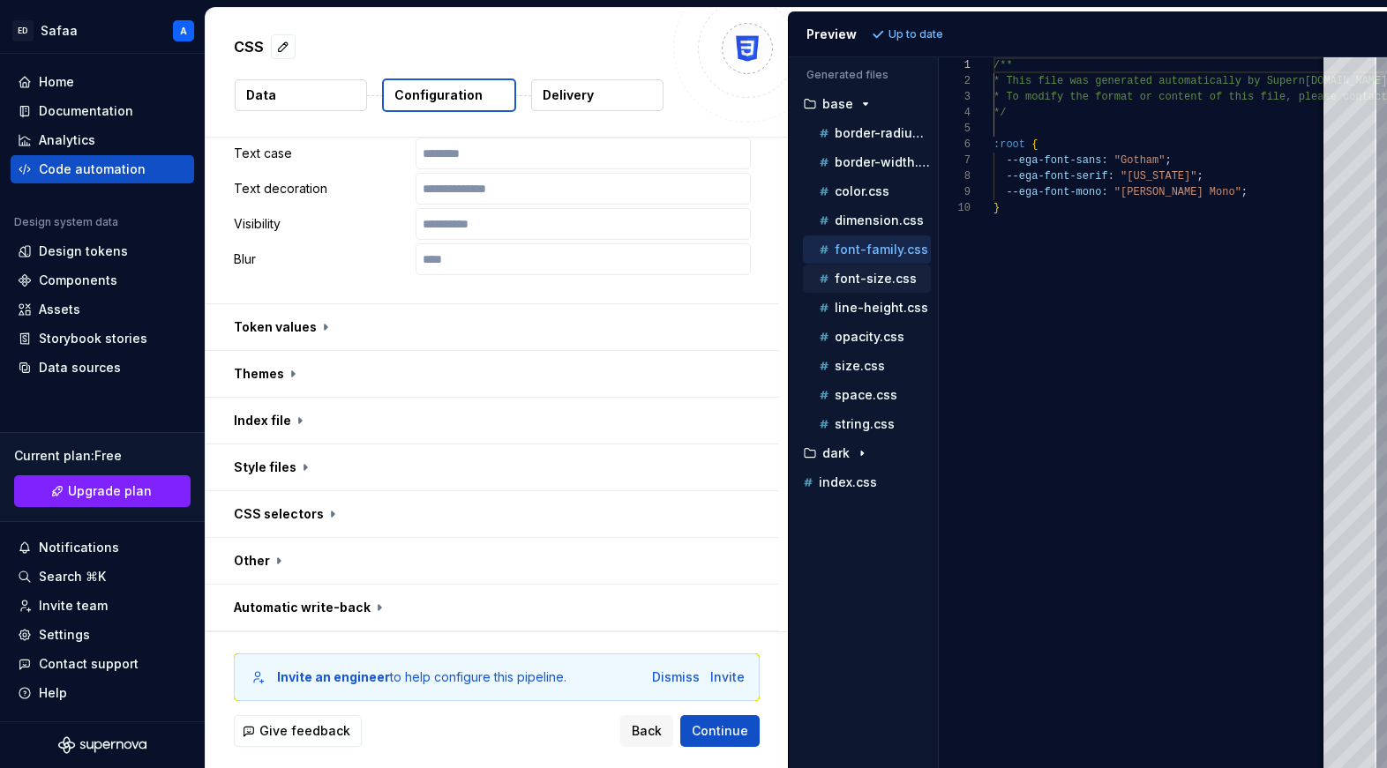
click at [866, 281] on p "font-size.css" at bounding box center [876, 279] width 82 height 14
type textarea "**********"
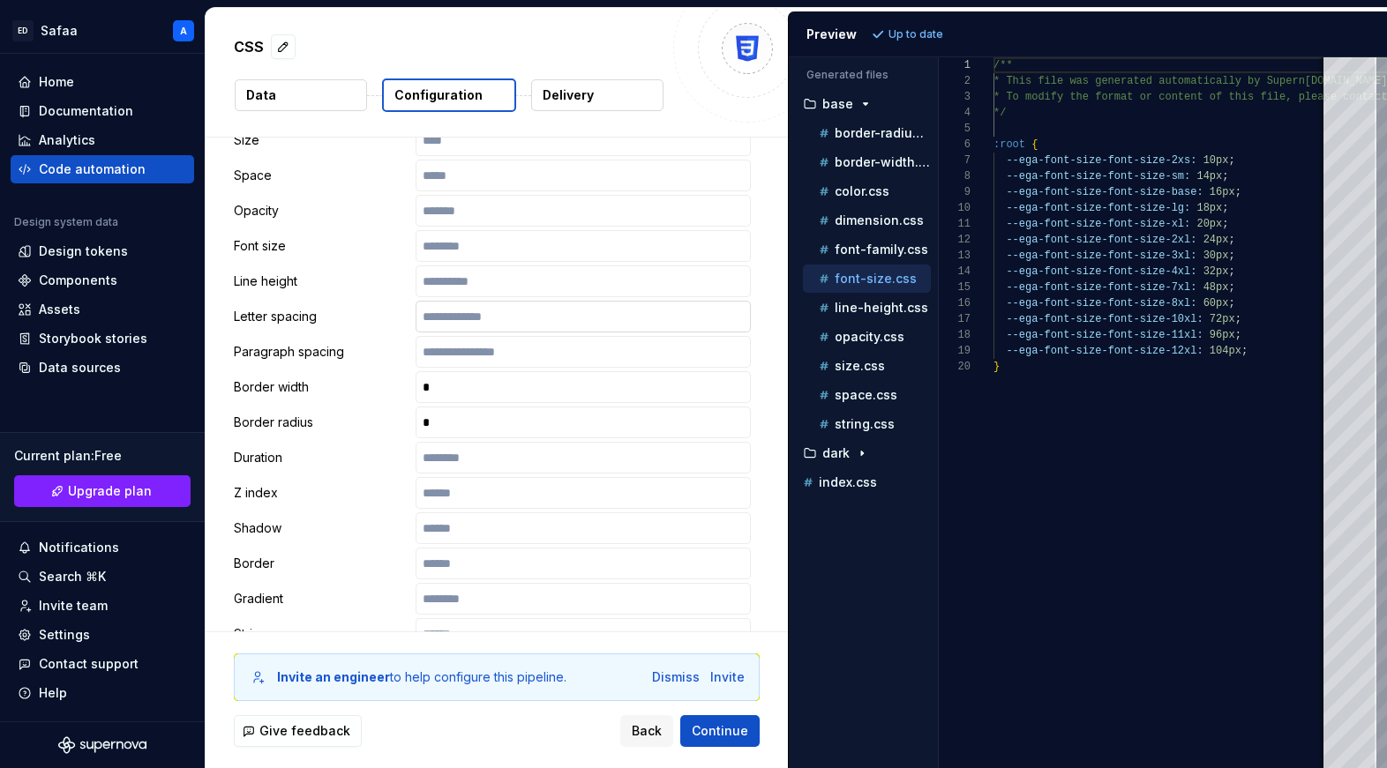
scroll to position [445, 0]
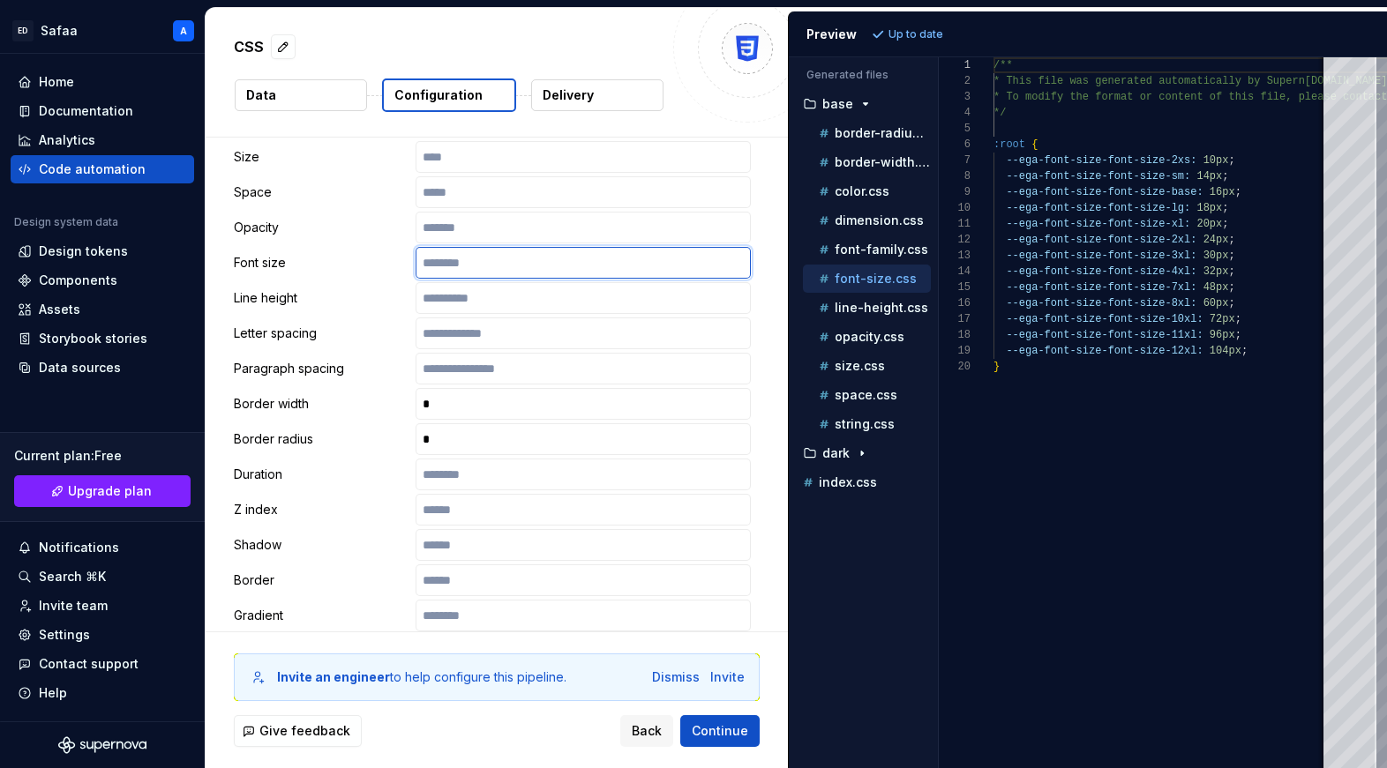
click at [462, 256] on input "text" at bounding box center [583, 263] width 335 height 32
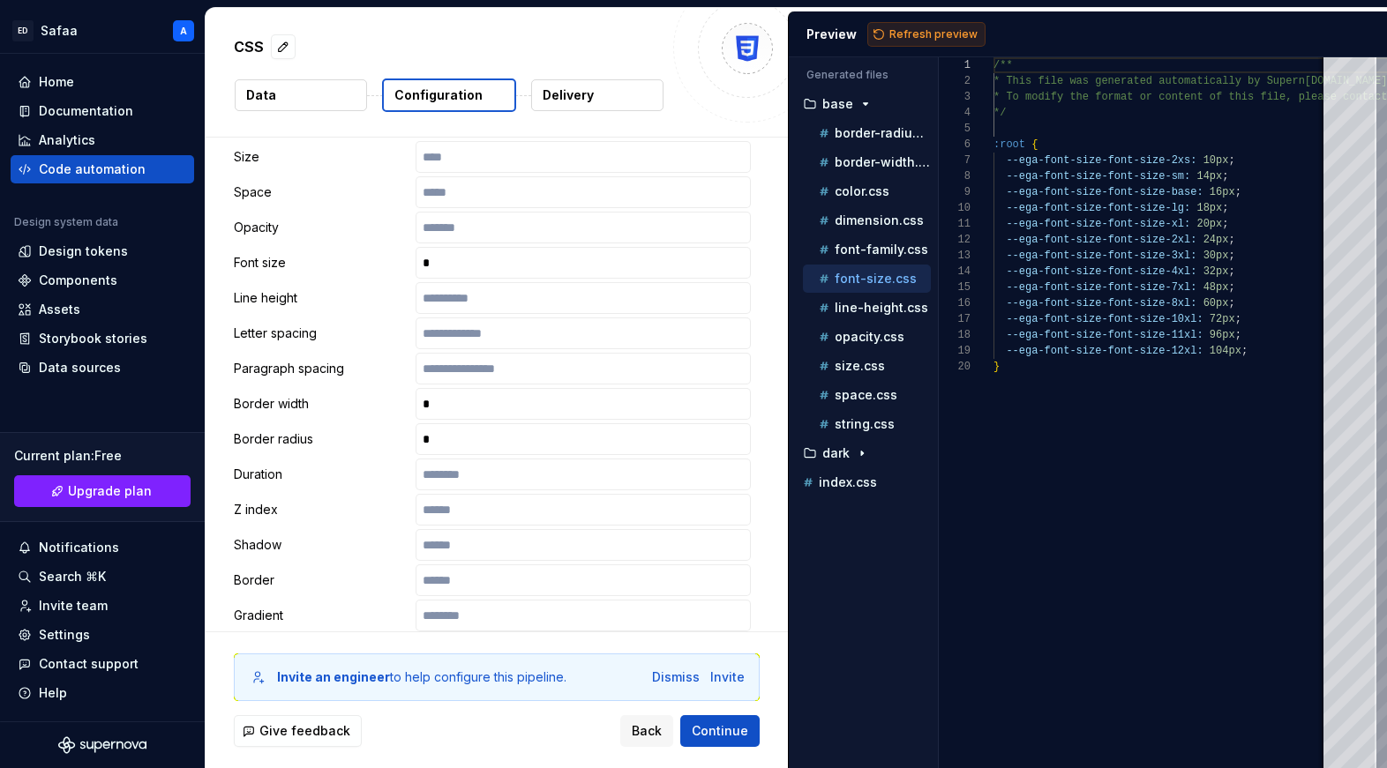
click at [923, 30] on span "Refresh preview" at bounding box center [933, 34] width 88 height 14
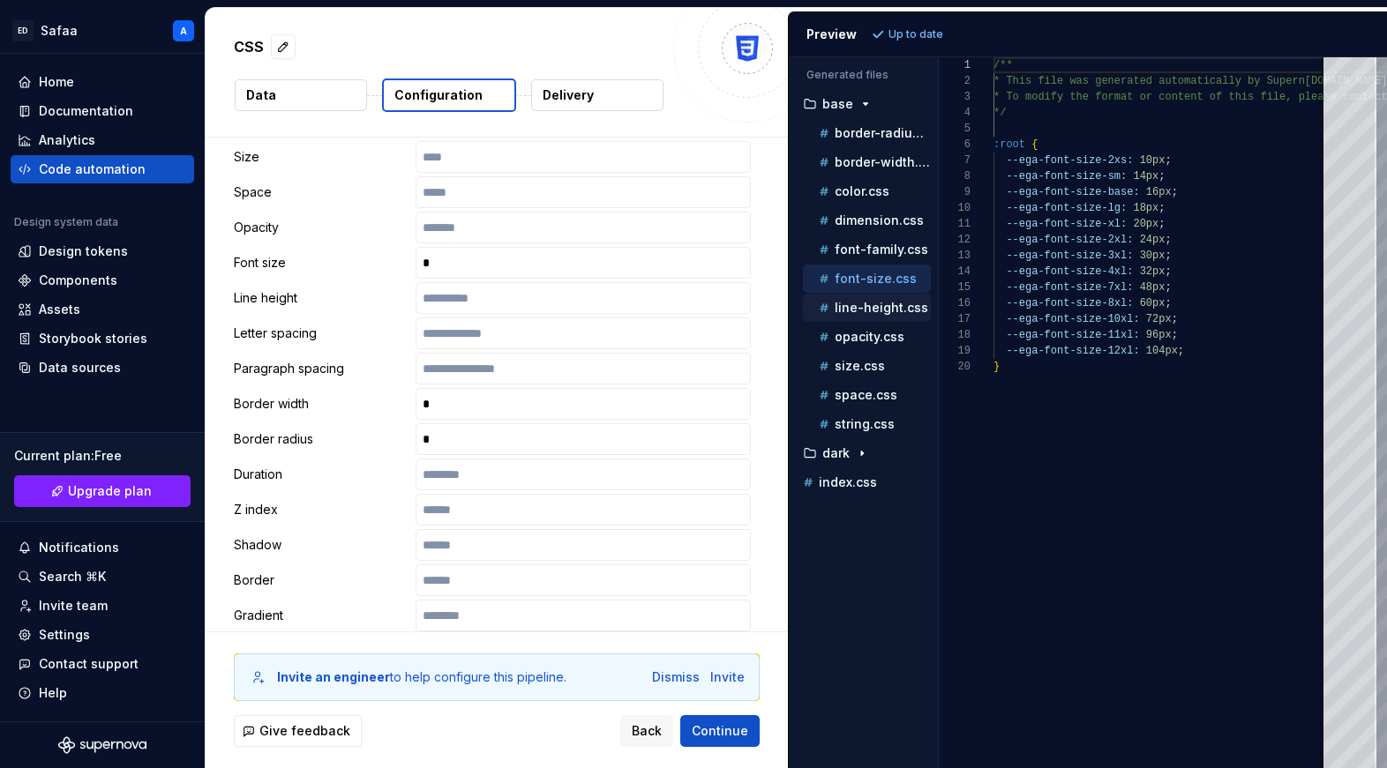
click at [864, 312] on p "line-height.css" at bounding box center [882, 308] width 94 height 14
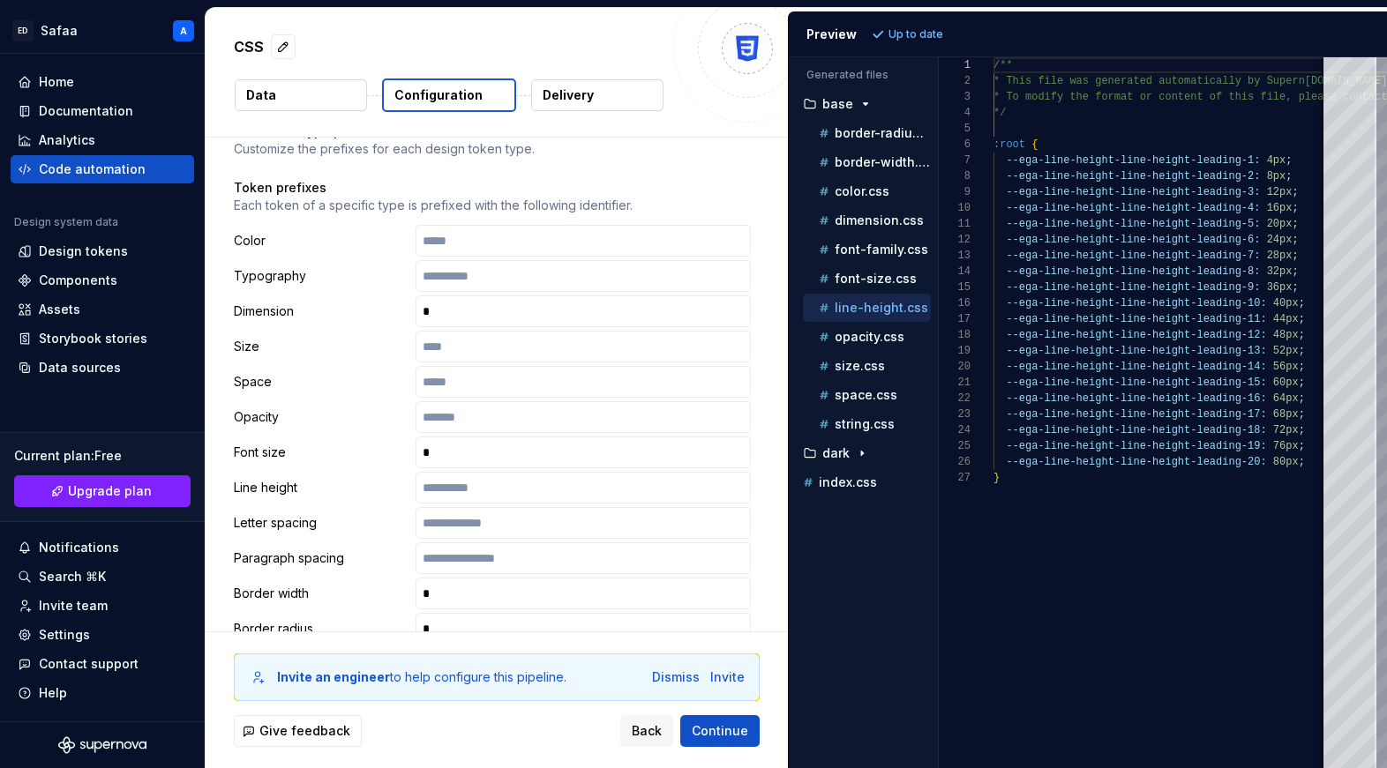
scroll to position [253, 0]
click at [867, 188] on p "color.css" at bounding box center [862, 191] width 55 height 14
type textarea "**********"
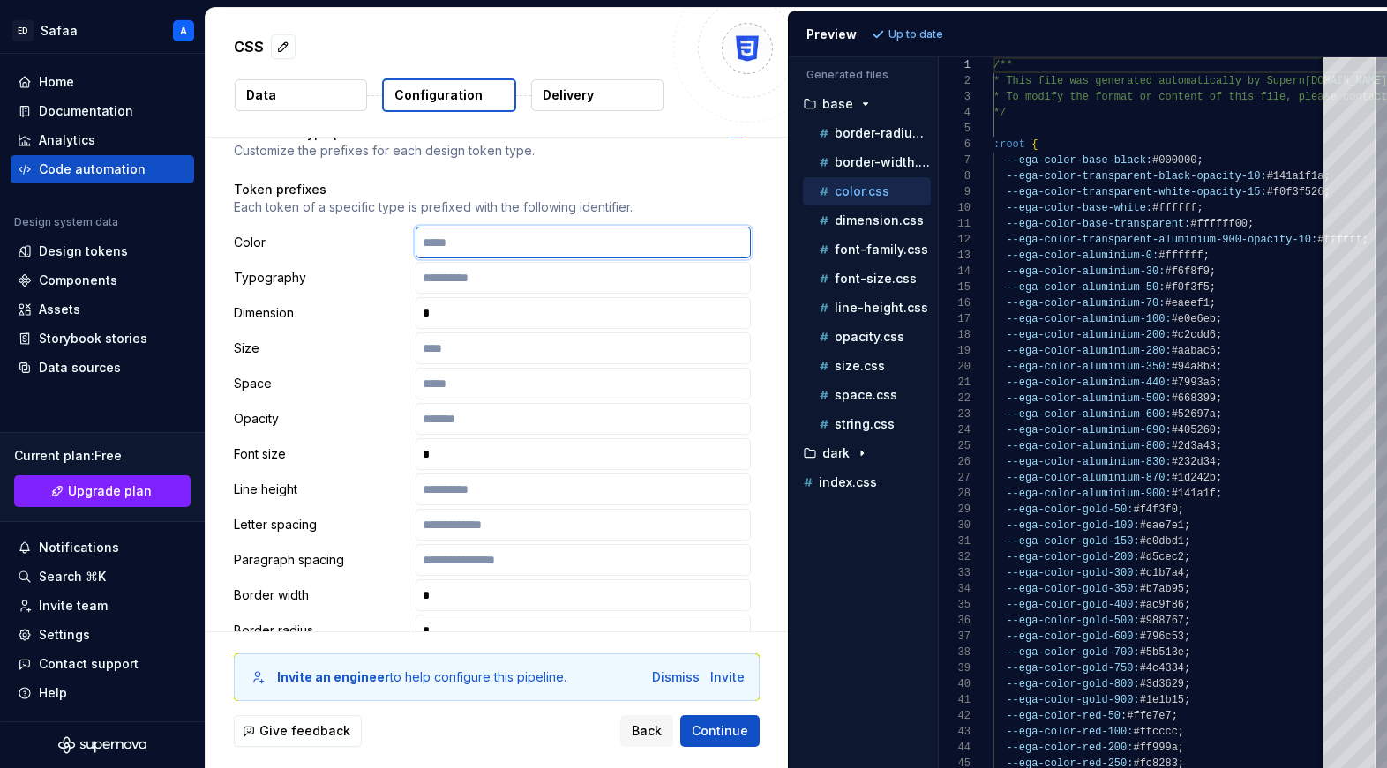
click at [440, 238] on input "text" at bounding box center [583, 243] width 335 height 32
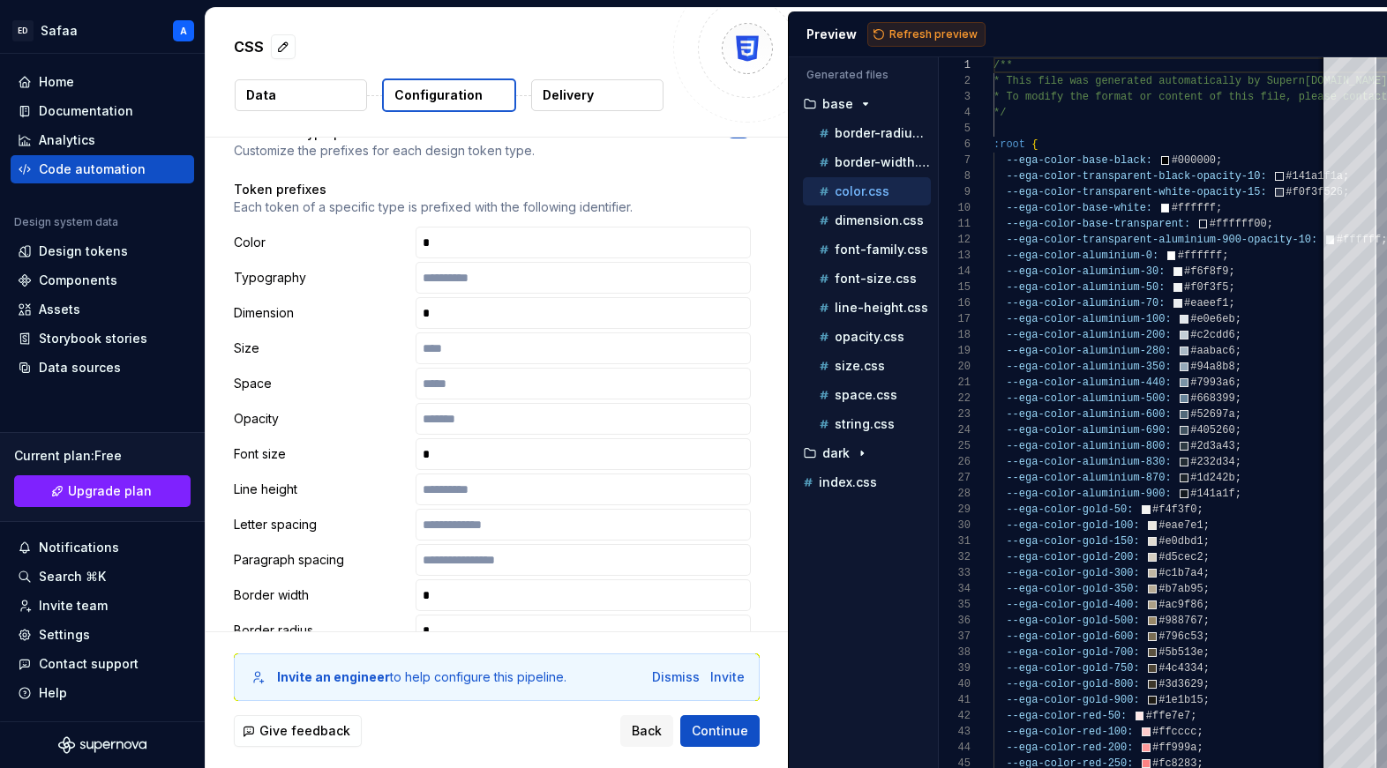
click at [918, 38] on span "Refresh preview" at bounding box center [933, 34] width 88 height 14
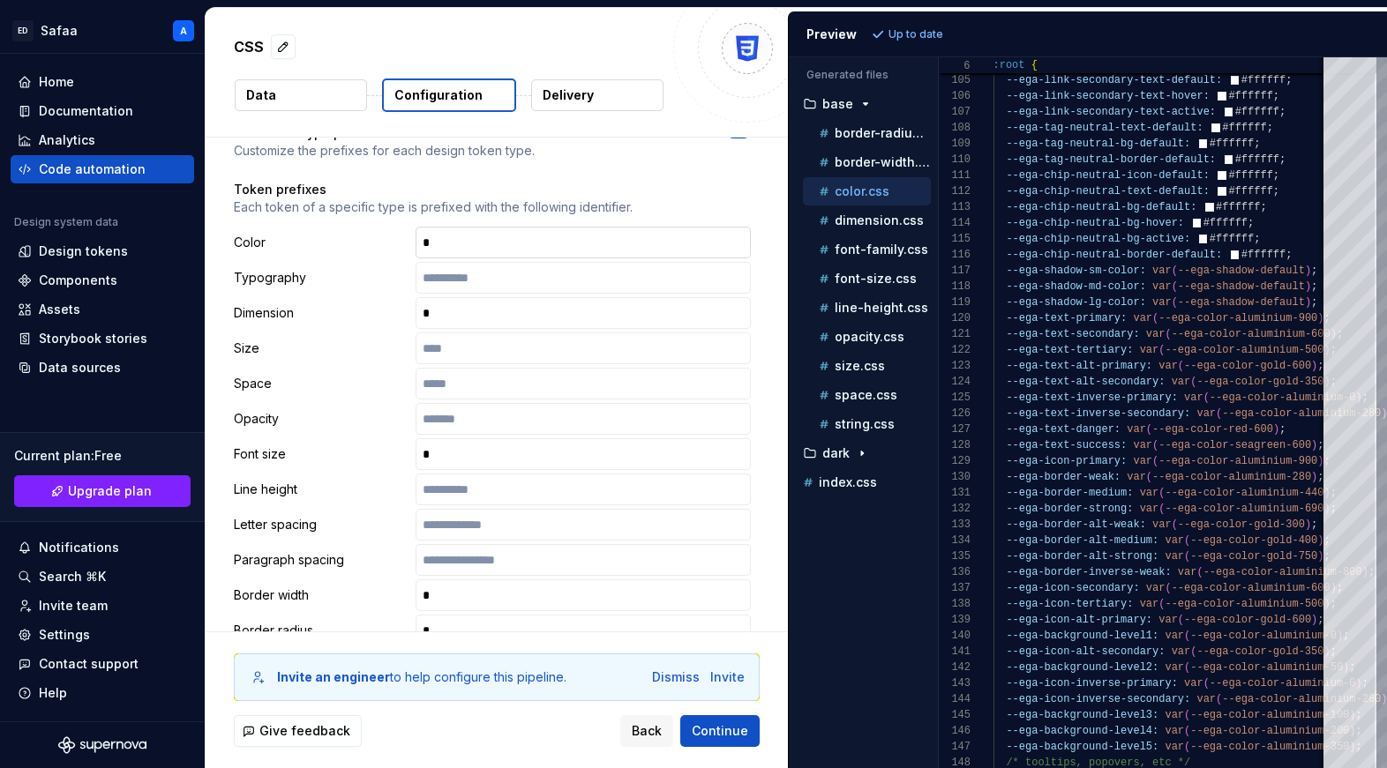
click at [478, 247] on input "text" at bounding box center [583, 243] width 335 height 32
click at [919, 41] on button "Refresh preview" at bounding box center [926, 34] width 118 height 25
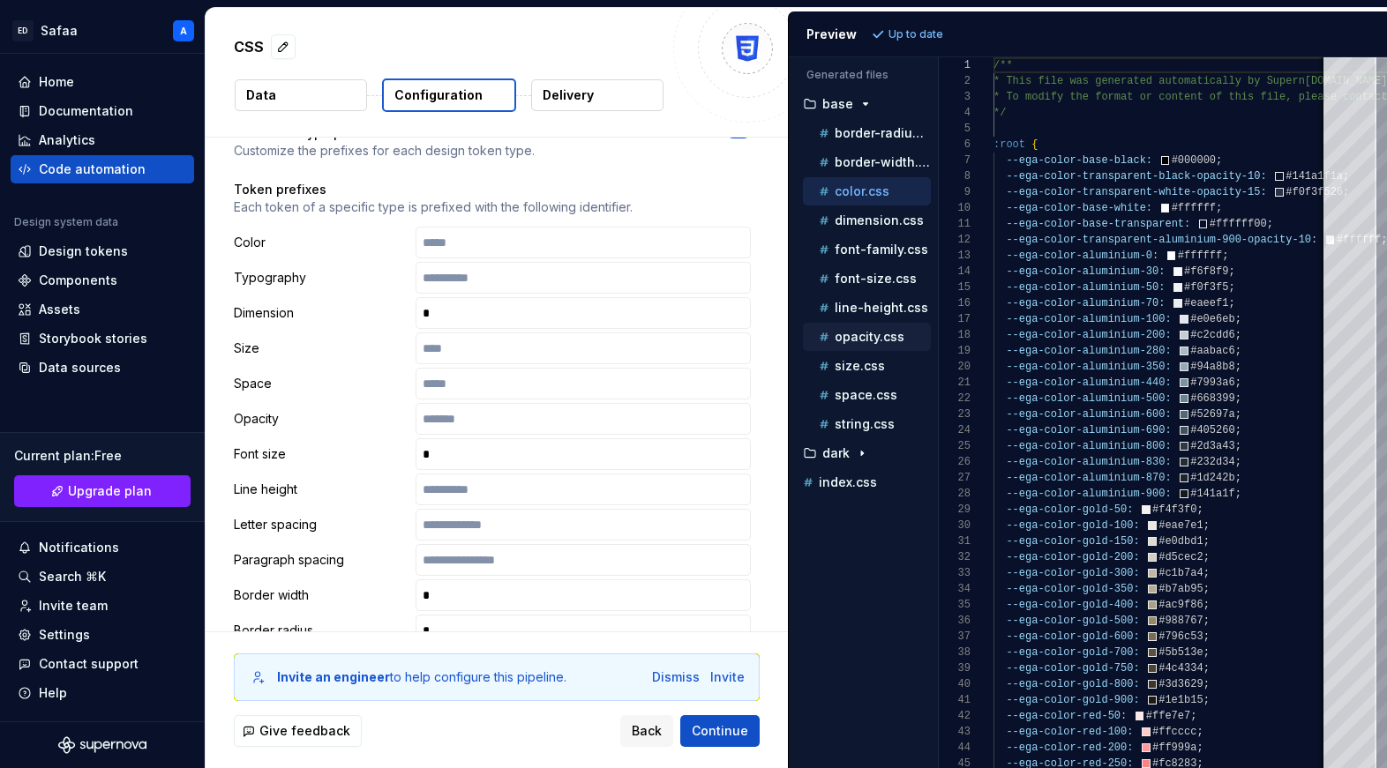
click at [875, 341] on p "opacity.css" at bounding box center [870, 337] width 70 height 14
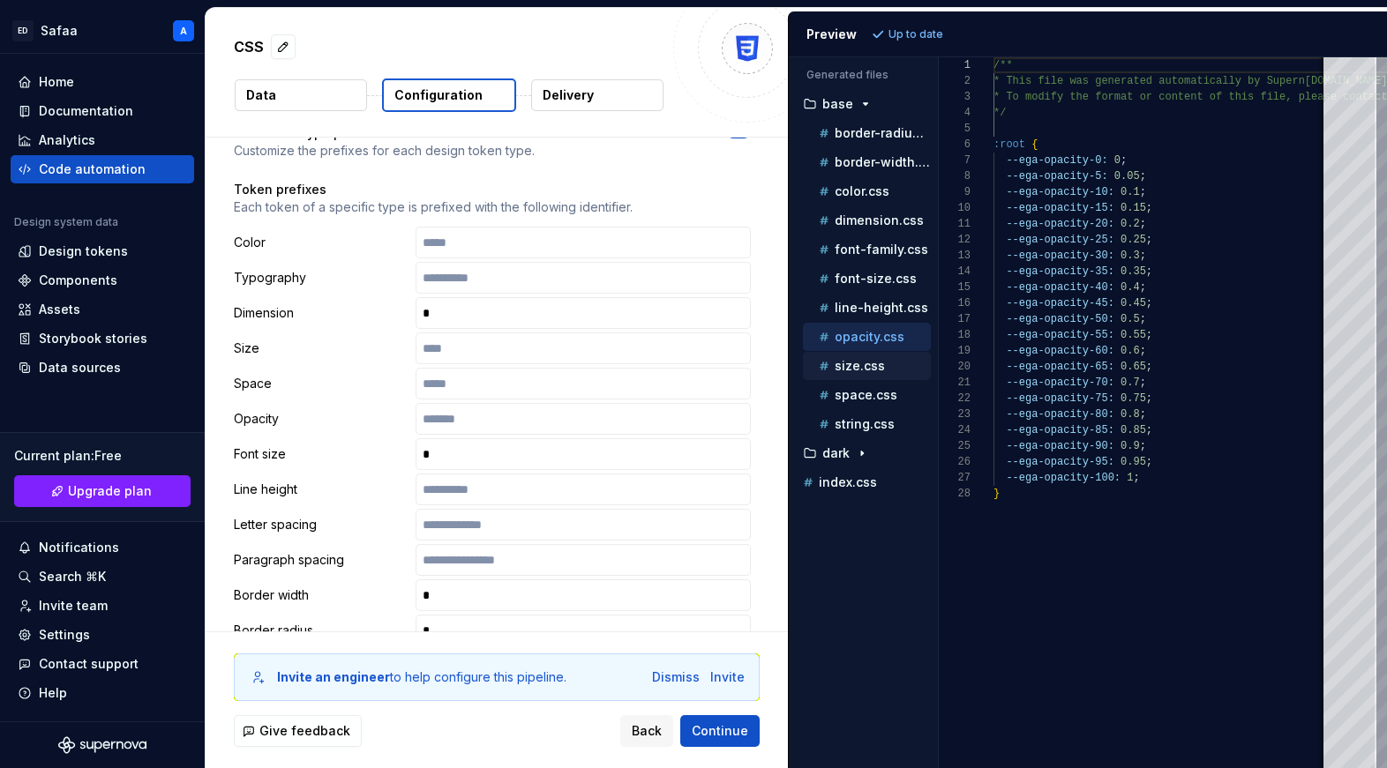
click at [867, 361] on p "size.css" at bounding box center [860, 366] width 50 height 14
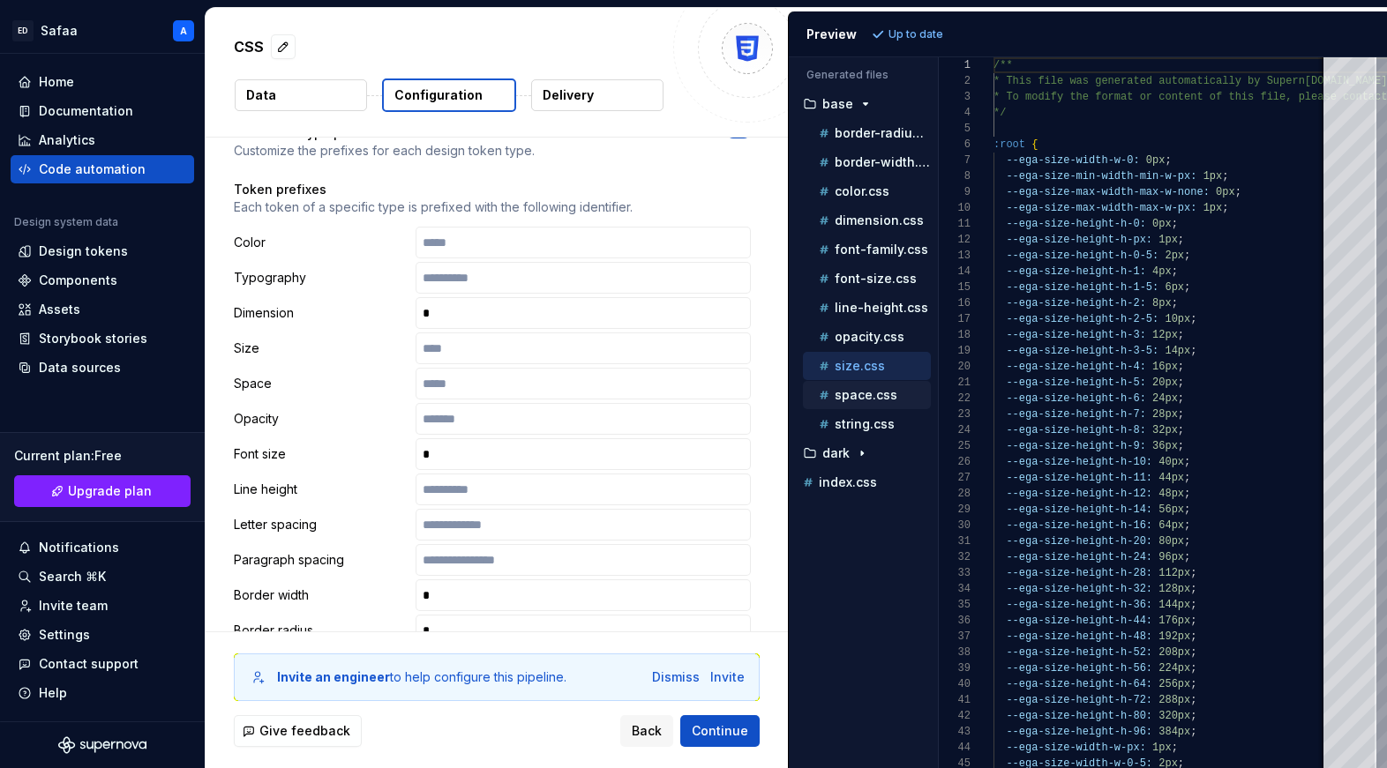
click at [863, 393] on p "space.css" at bounding box center [866, 395] width 63 height 14
type textarea "**********"
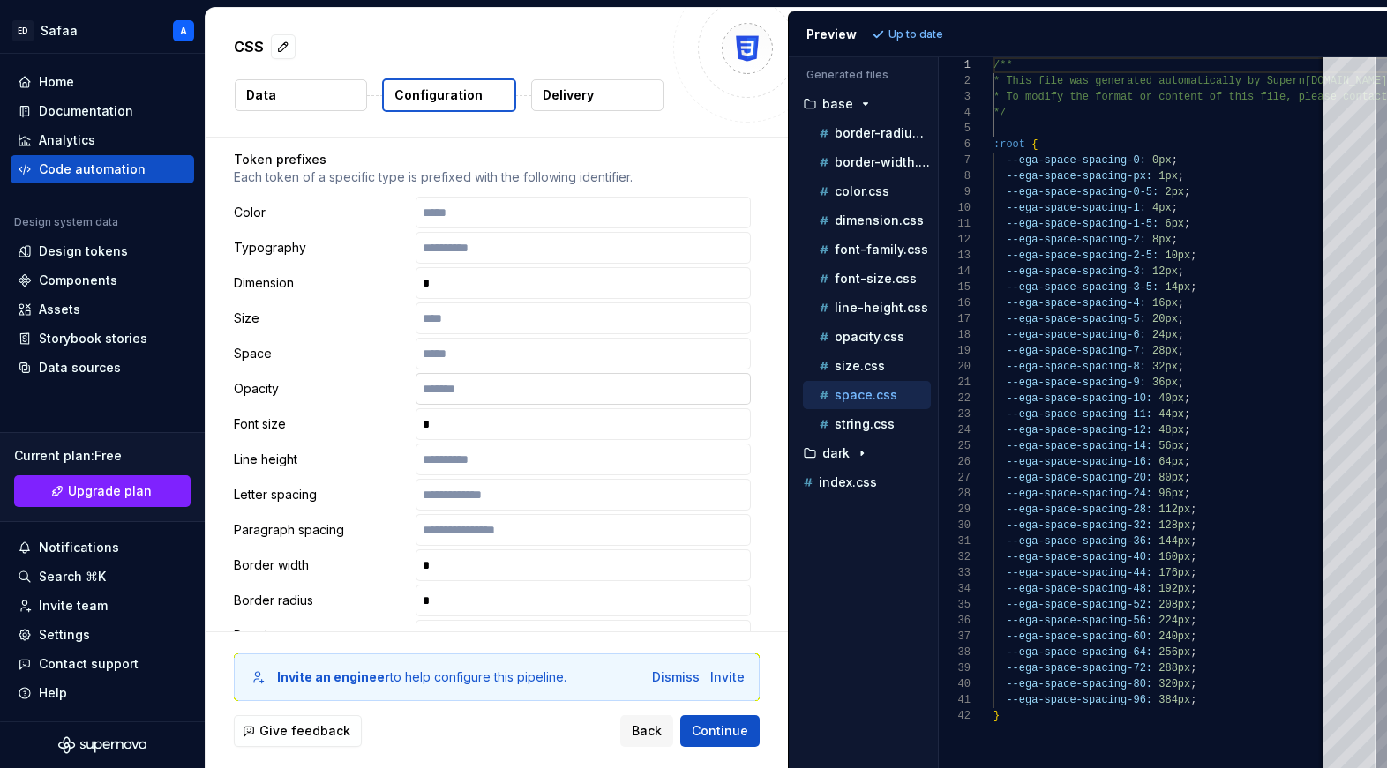
scroll to position [274, 0]
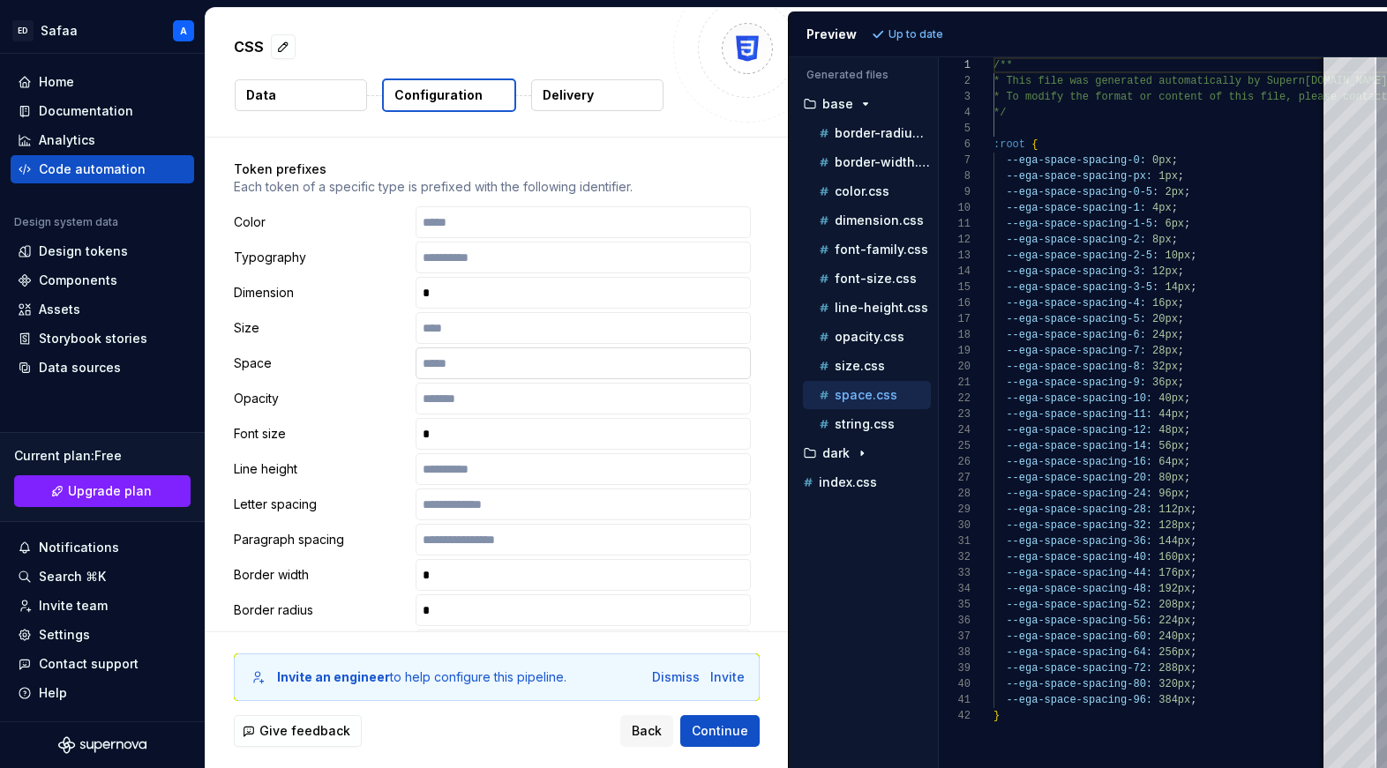
click at [483, 363] on input "text" at bounding box center [583, 364] width 335 height 32
click at [935, 40] on span "Refresh preview" at bounding box center [933, 34] width 88 height 14
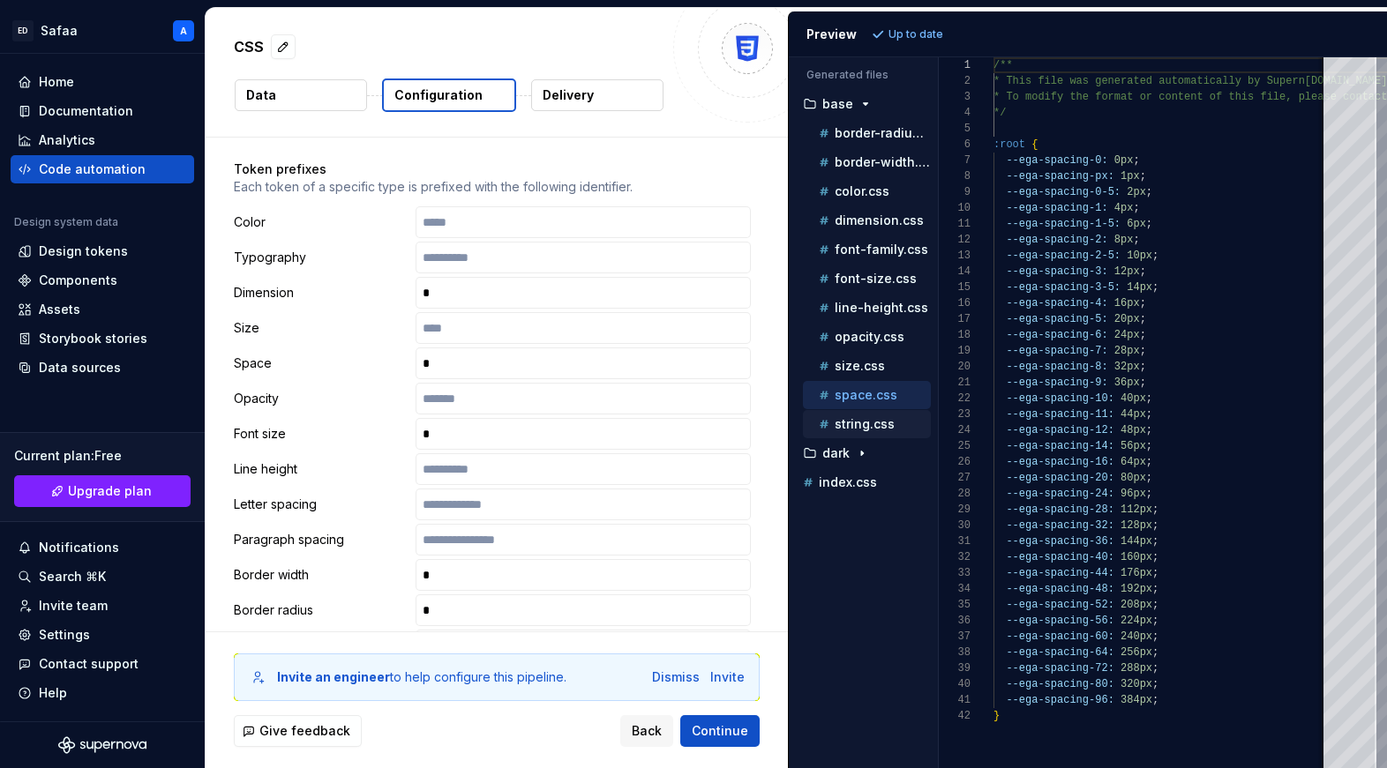
click at [877, 426] on p "string.css" at bounding box center [865, 424] width 60 height 14
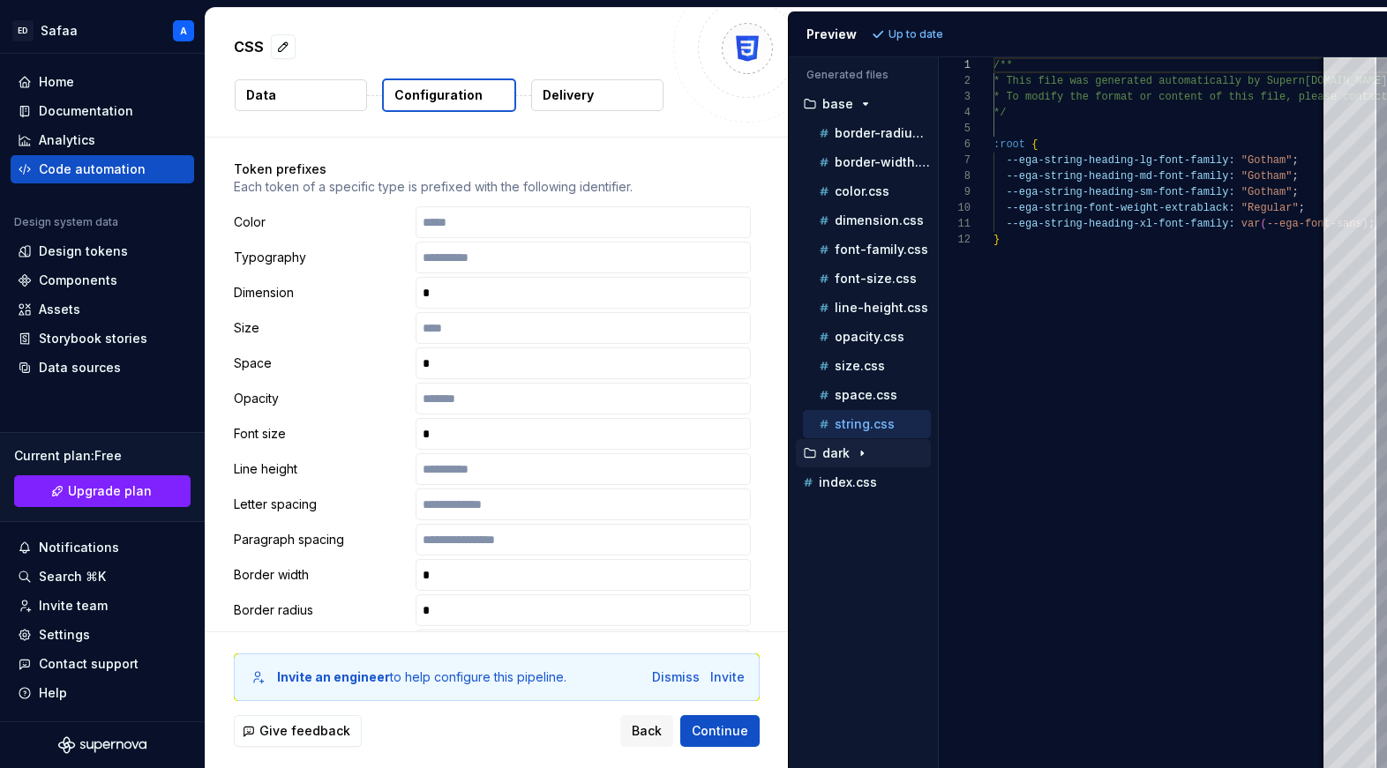
click at [856, 455] on icon "button" at bounding box center [862, 453] width 14 height 14
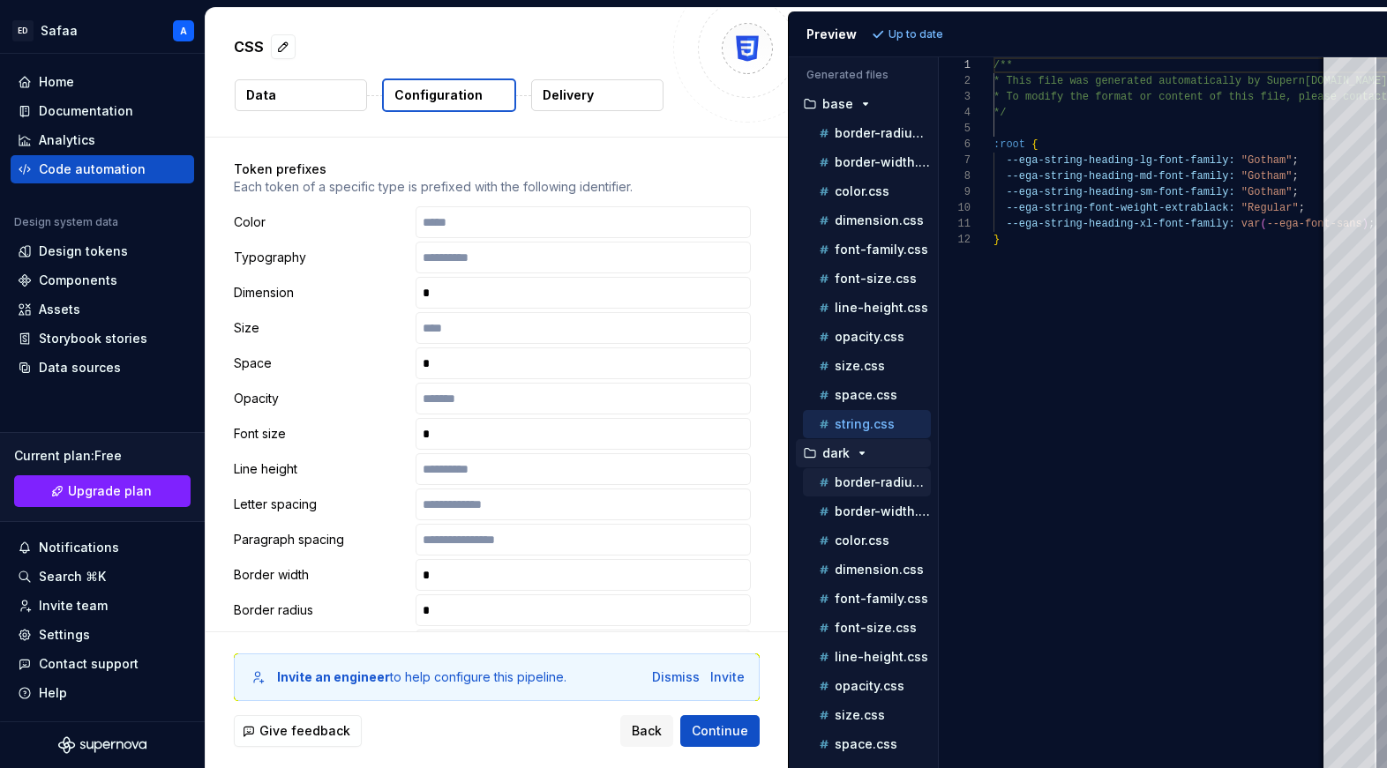
click at [861, 489] on p "border-radius.css" at bounding box center [883, 483] width 96 height 14
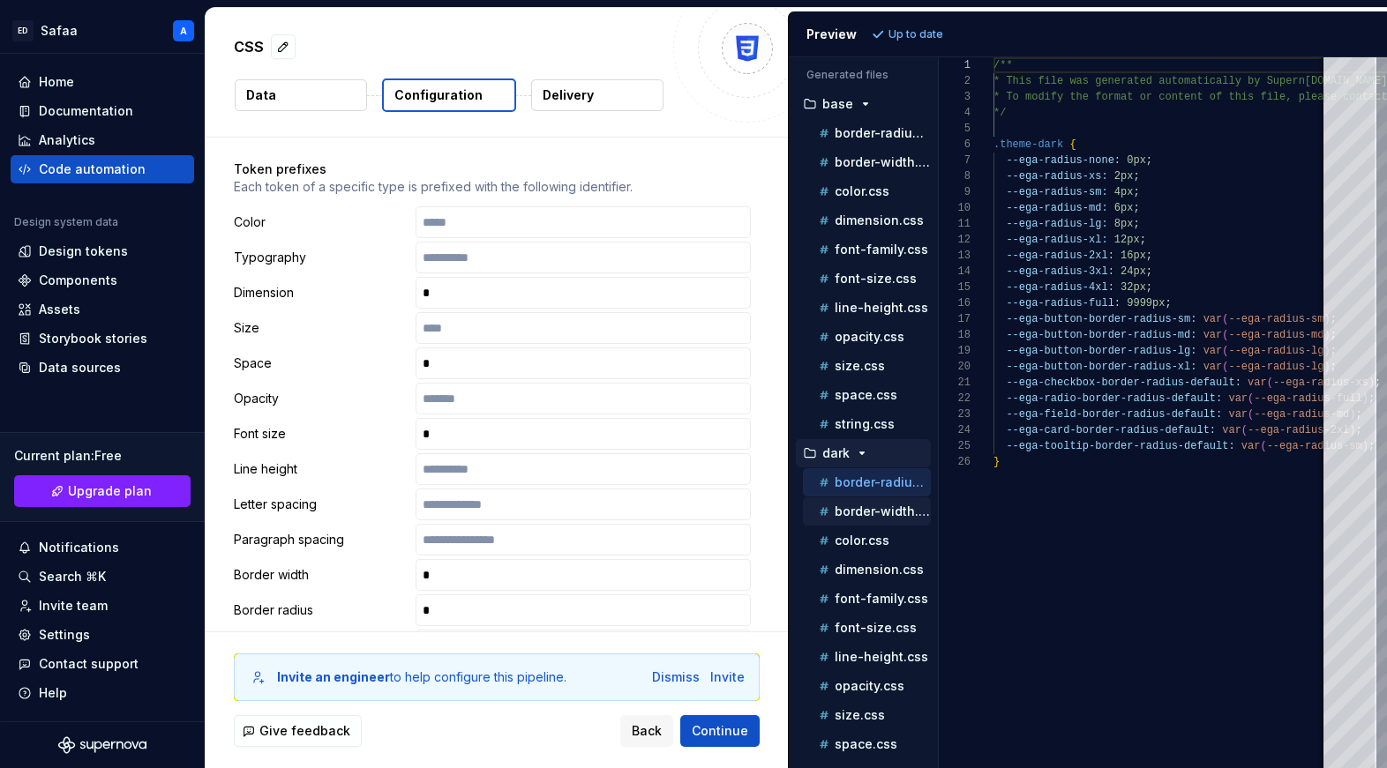
click at [860, 513] on p "border-width.css" at bounding box center [883, 512] width 96 height 14
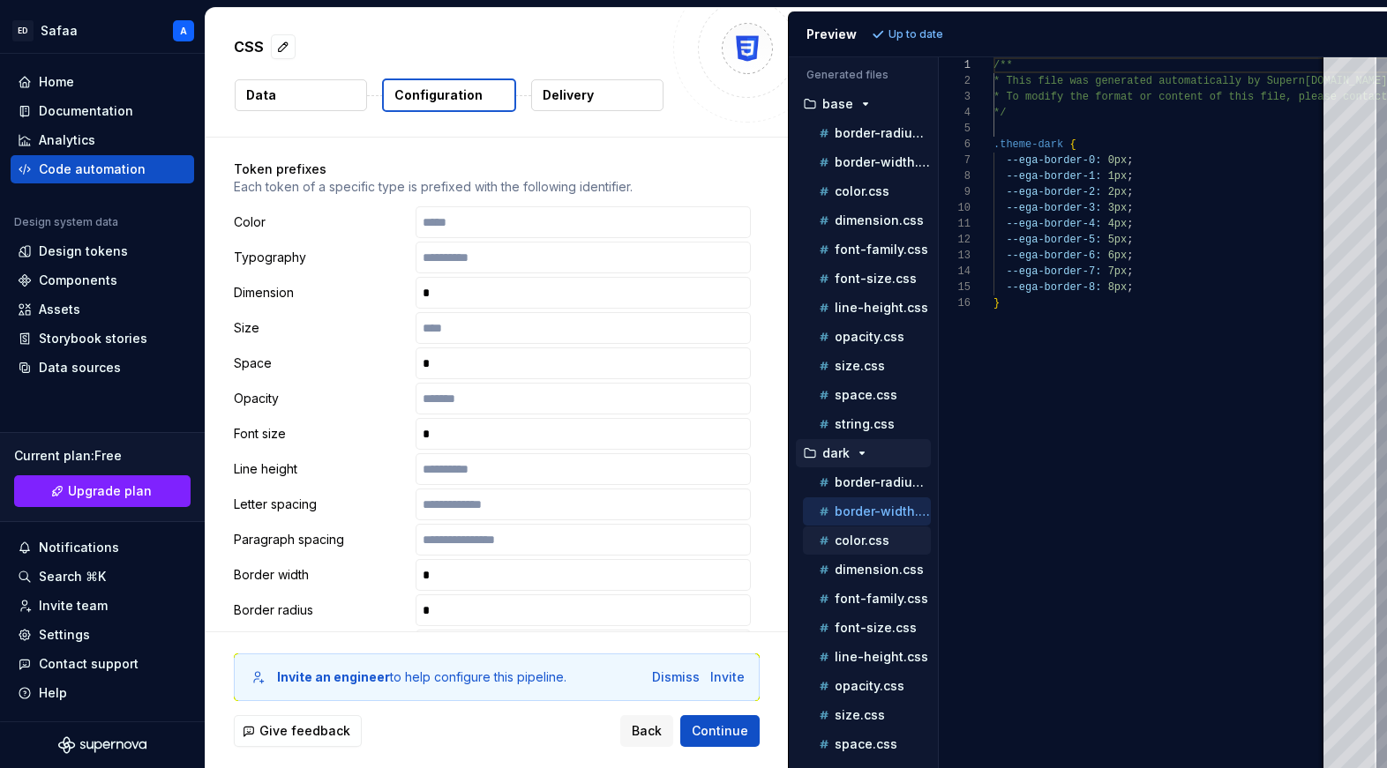
click at [860, 551] on div "color.css" at bounding box center [867, 541] width 128 height 28
click at [866, 542] on p "color.css" at bounding box center [862, 541] width 55 height 14
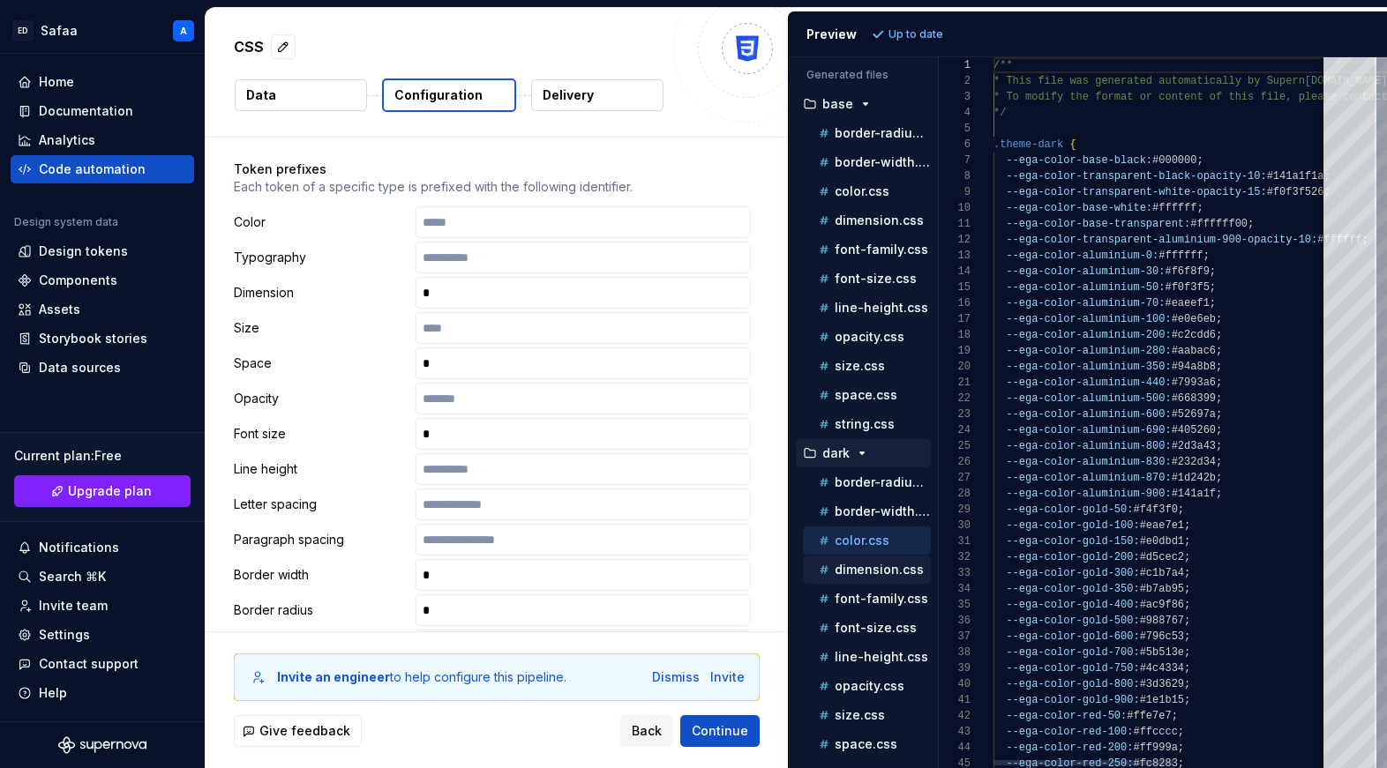
click at [866, 570] on p "dimension.css" at bounding box center [879, 570] width 89 height 14
type textarea "**********"
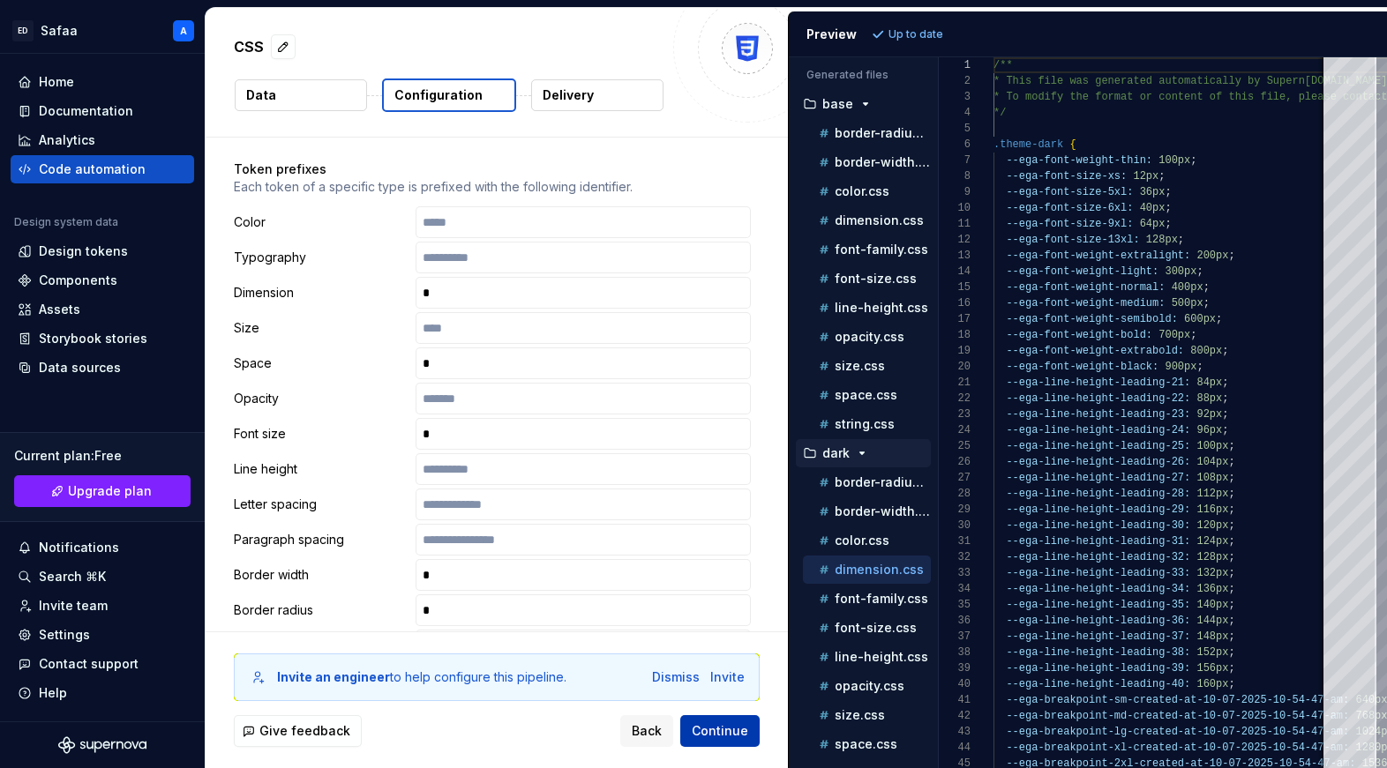
click at [714, 731] on span "Continue" at bounding box center [720, 732] width 56 height 18
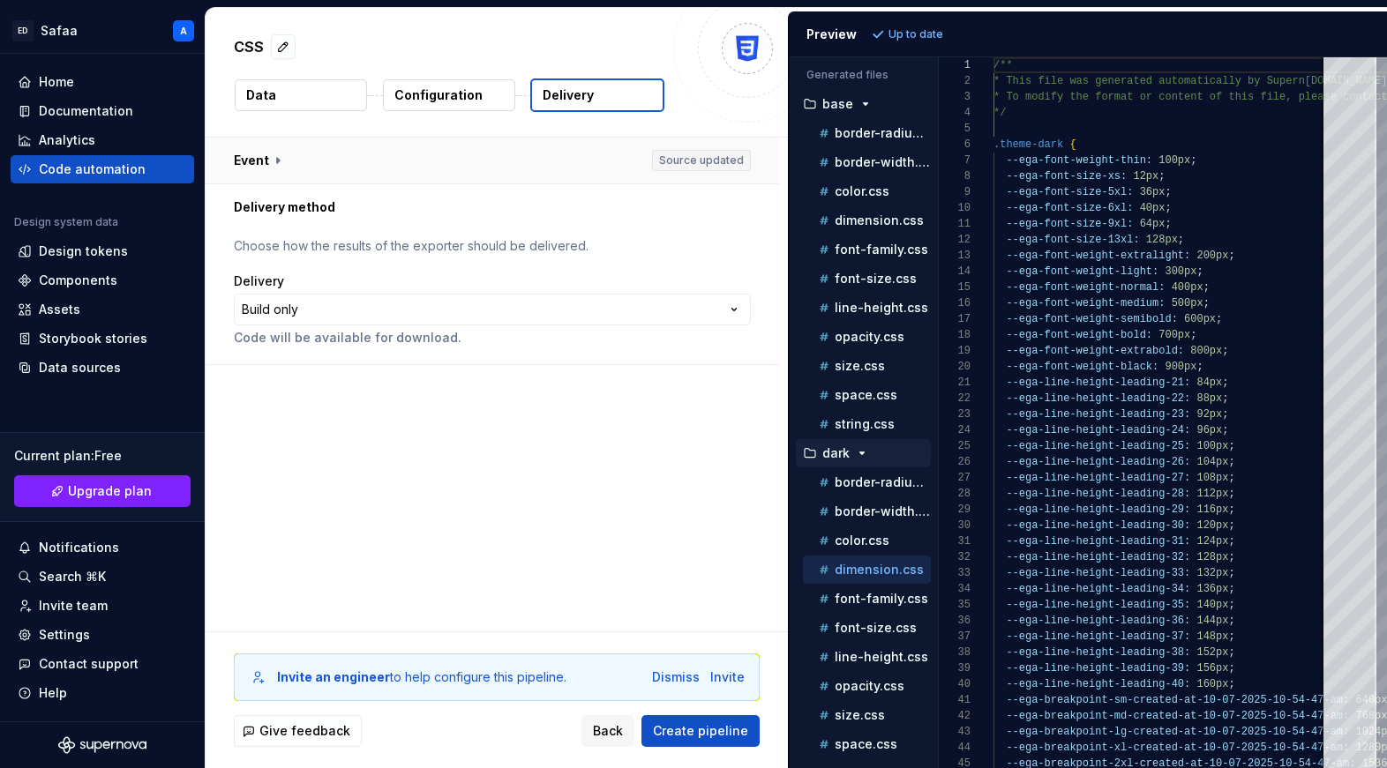
click at [591, 139] on button "button" at bounding box center [492, 161] width 573 height 46
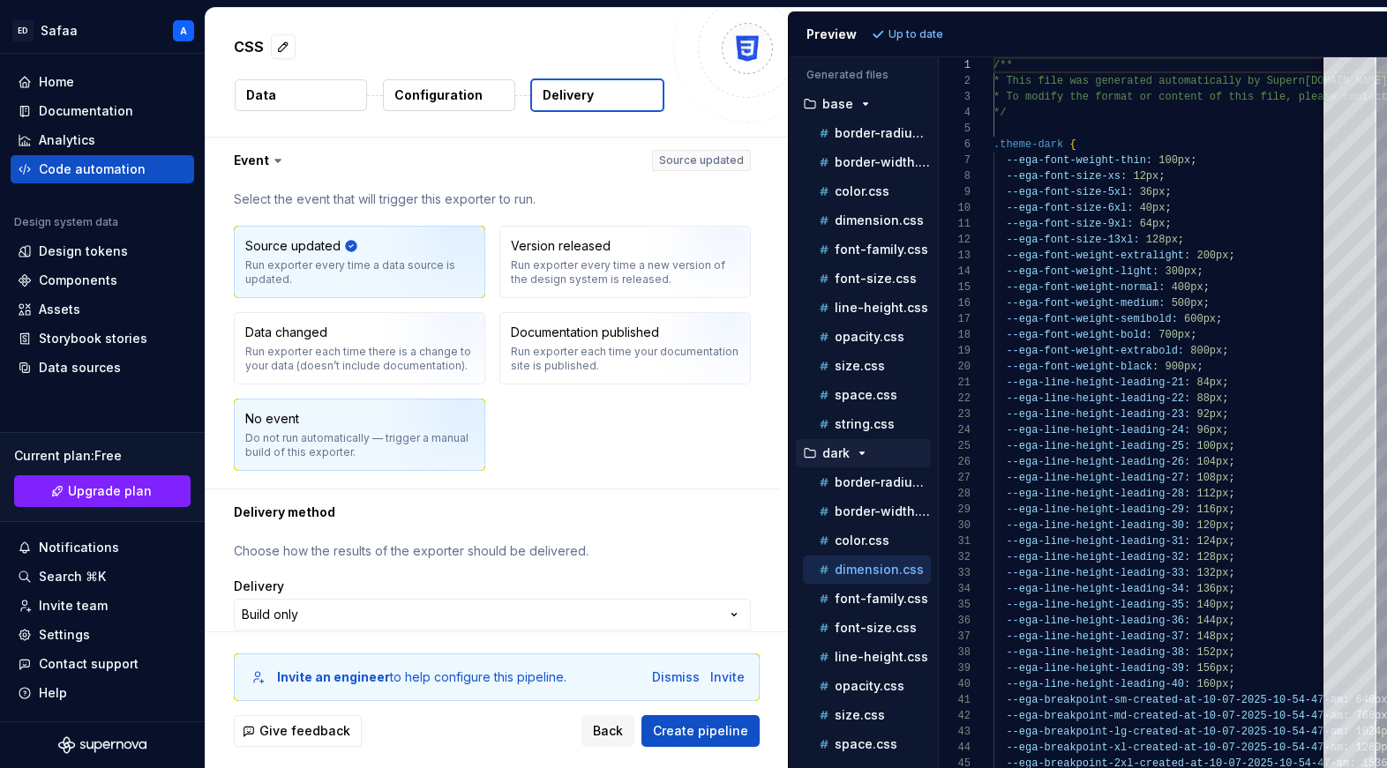
click at [398, 430] on img "button" at bounding box center [442, 441] width 113 height 118
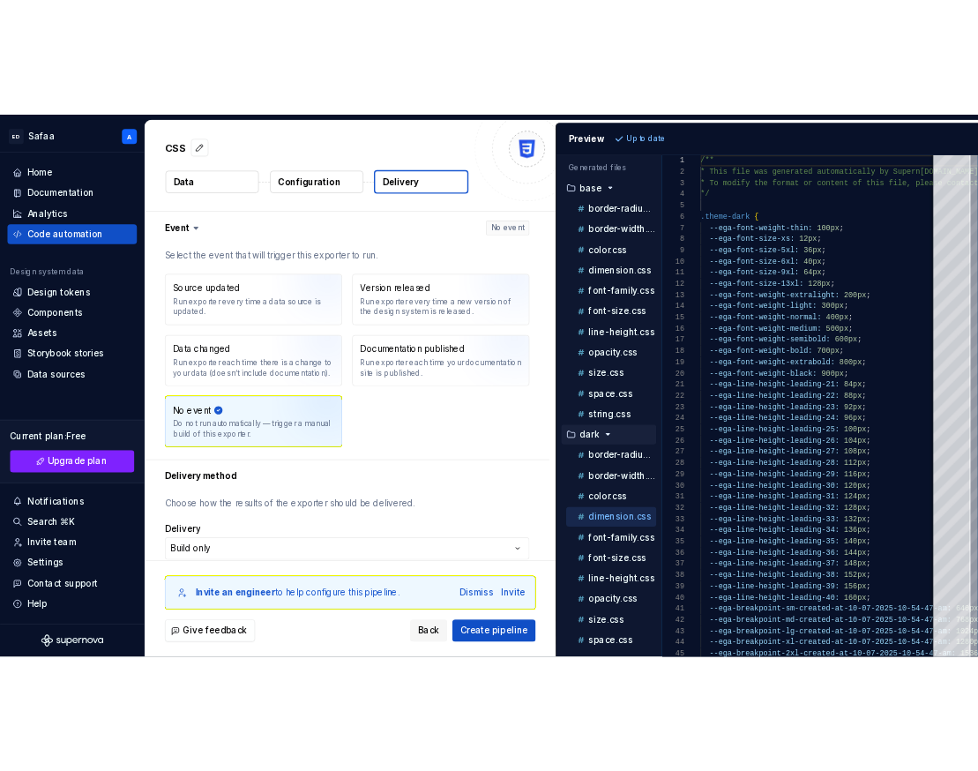
scroll to position [39, 0]
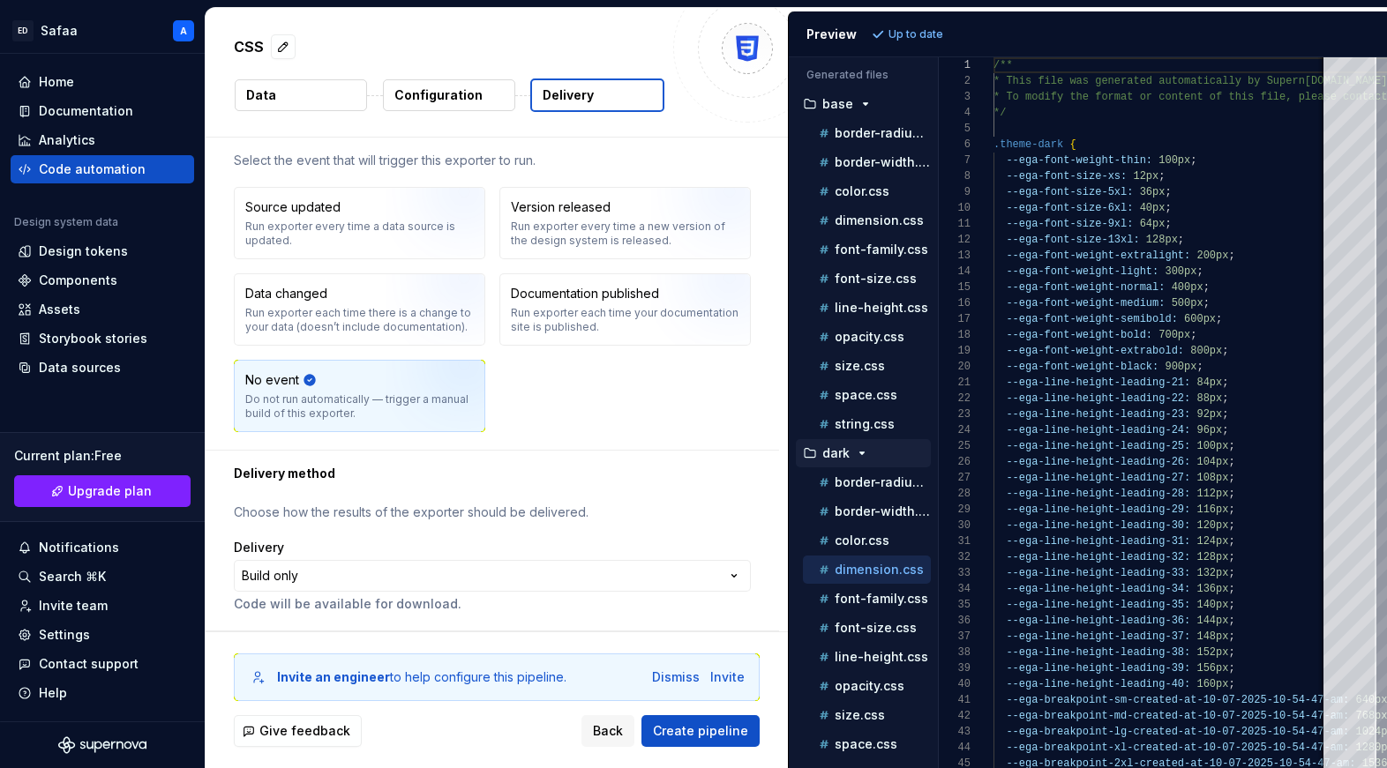
click at [701, 592] on div "**********" at bounding box center [492, 576] width 517 height 74
click at [701, 573] on html "**********" at bounding box center [693, 384] width 1387 height 768
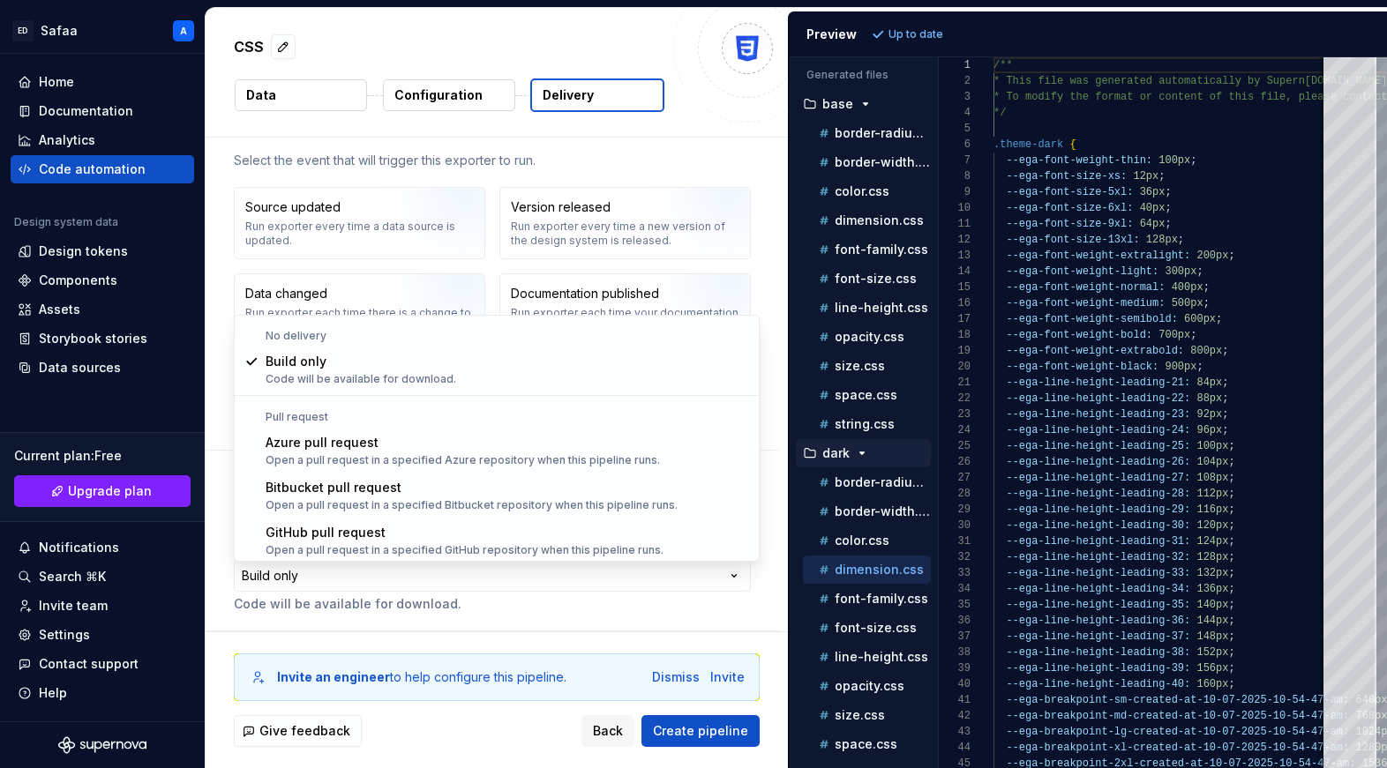
click at [694, 600] on html "**********" at bounding box center [693, 384] width 1387 height 768
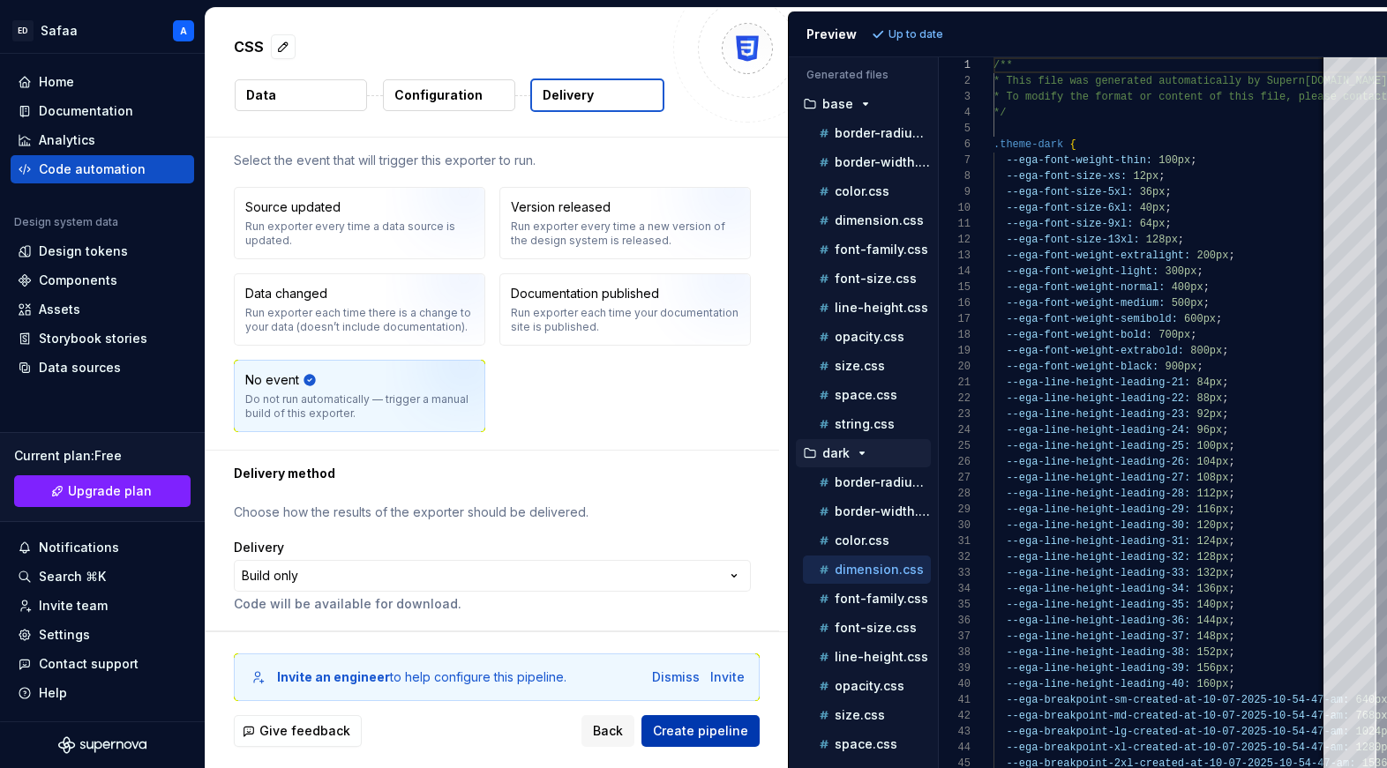
click at [725, 737] on span "Create pipeline" at bounding box center [700, 732] width 95 height 18
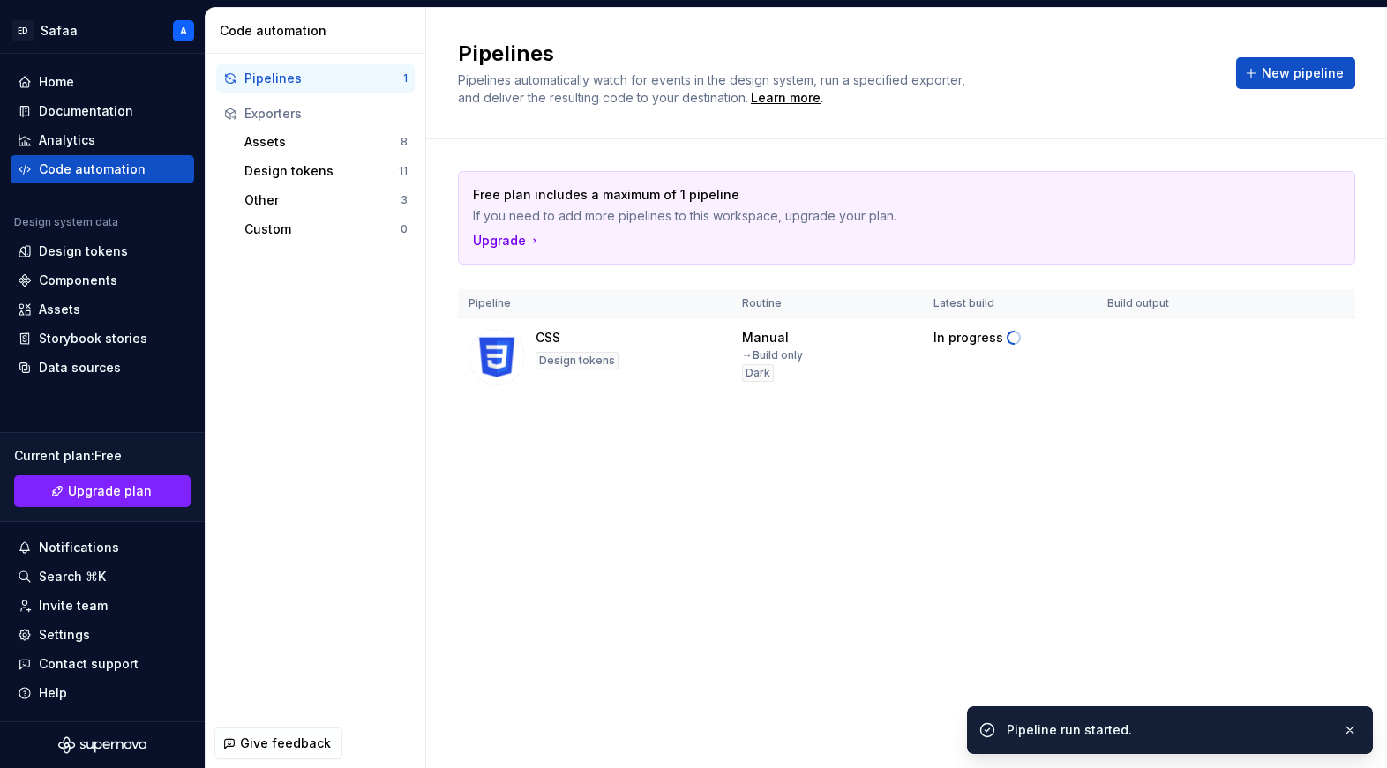
click at [578, 465] on div "Pipelines Pipelines automatically watch for events in the design system, run a …" at bounding box center [906, 388] width 961 height 761
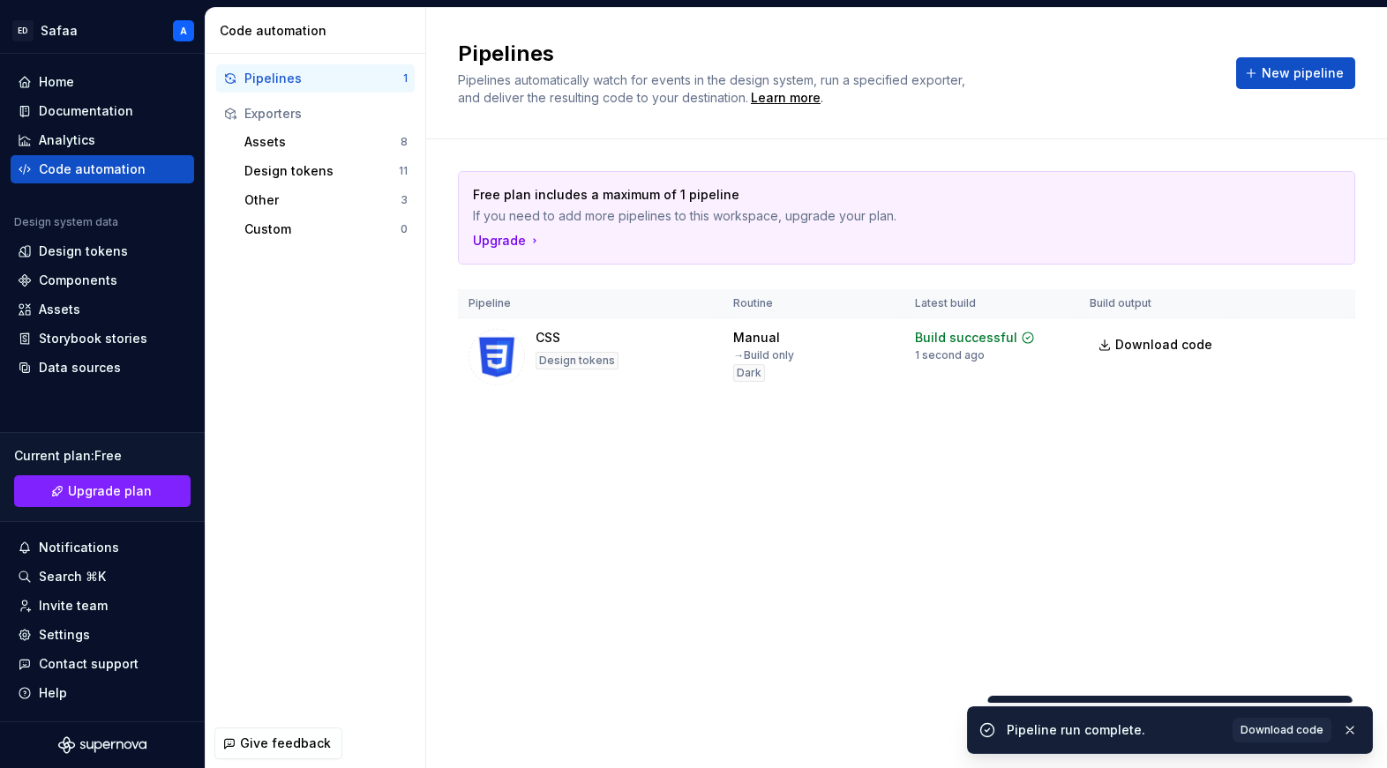
click at [963, 497] on div "Pipelines Pipelines automatically watch for events in the design system, run a …" at bounding box center [906, 388] width 961 height 761
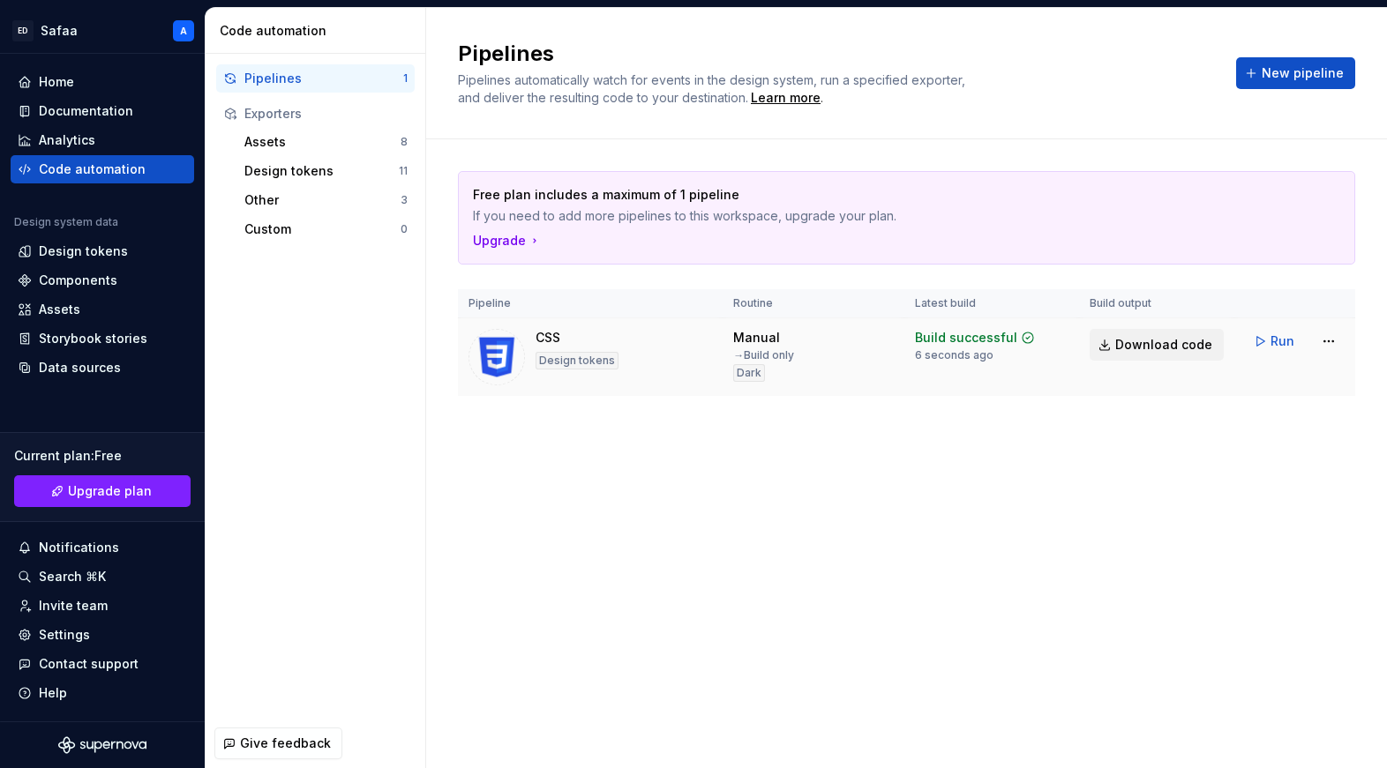
click at [963, 345] on span "Download code" at bounding box center [1163, 345] width 97 height 18
click at [312, 663] on div "Pipelines 1 Exporters Assets 8 Design tokens 11 Other 3 Custom 0" at bounding box center [316, 386] width 220 height 665
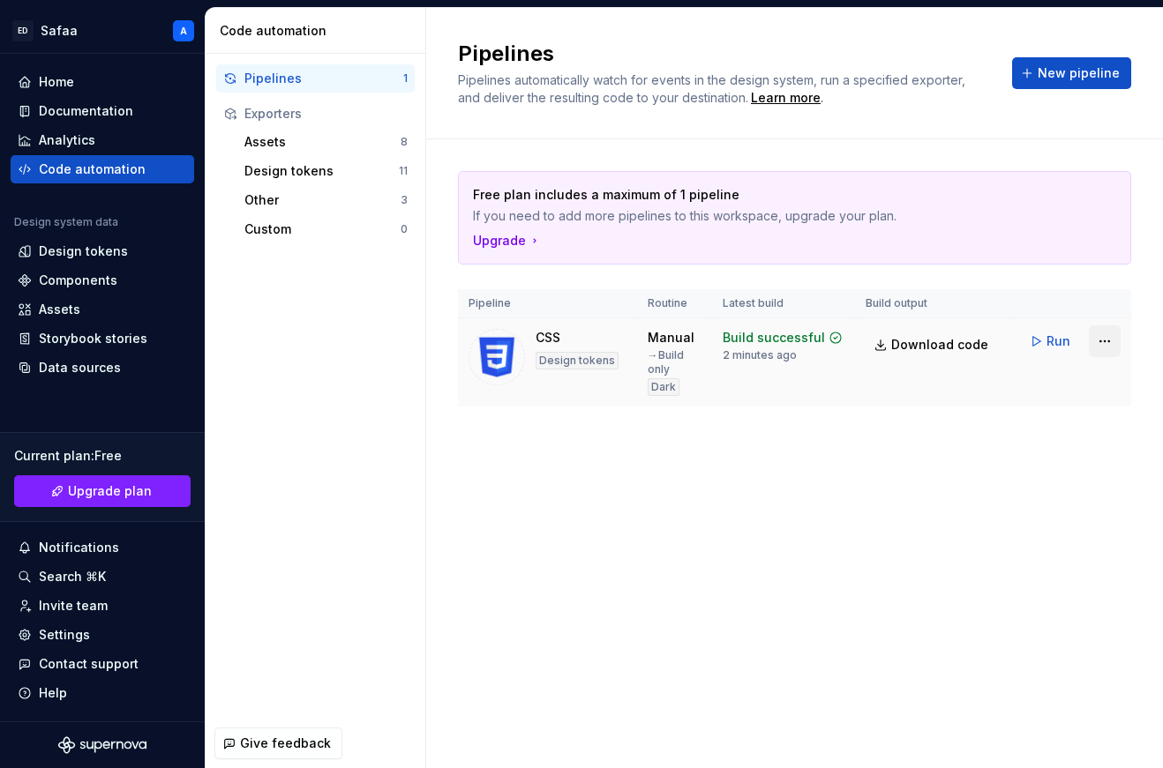
click at [963, 341] on html "[PERSON_NAME] A Home Documentation Analytics Code automation Design system data…" at bounding box center [581, 384] width 1163 height 768
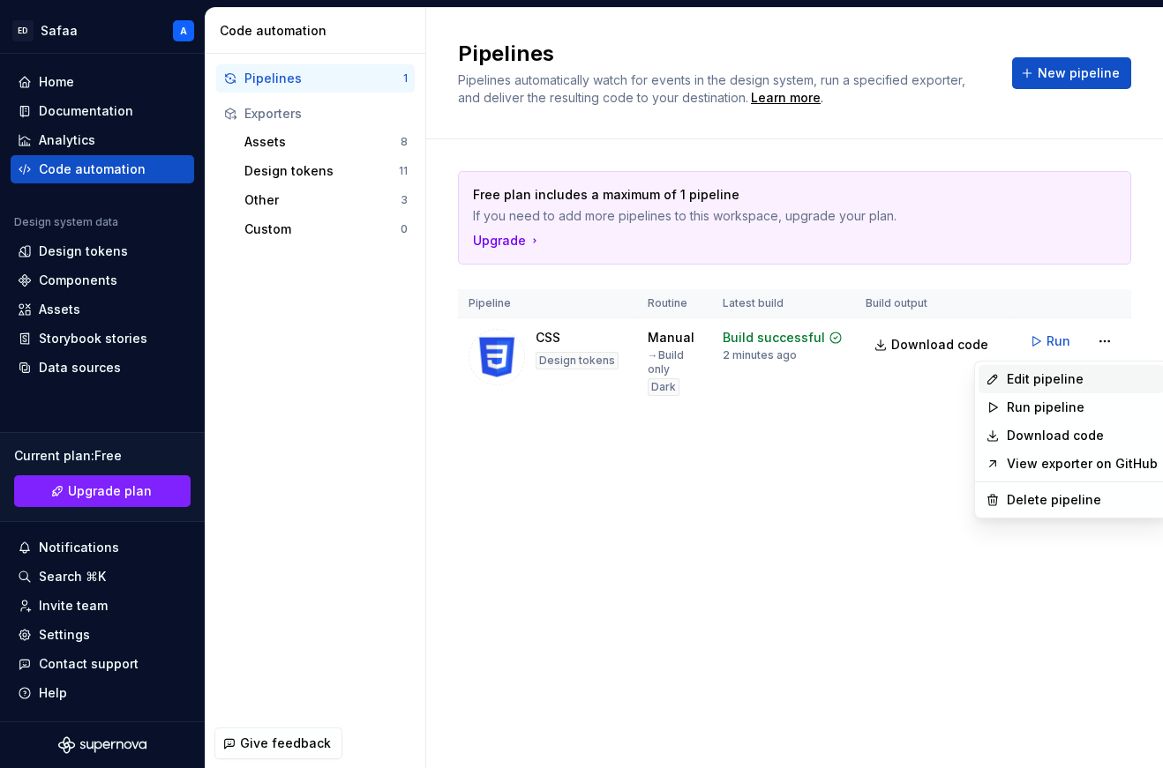
click at [963, 377] on div "Edit pipeline" at bounding box center [1082, 380] width 151 height 18
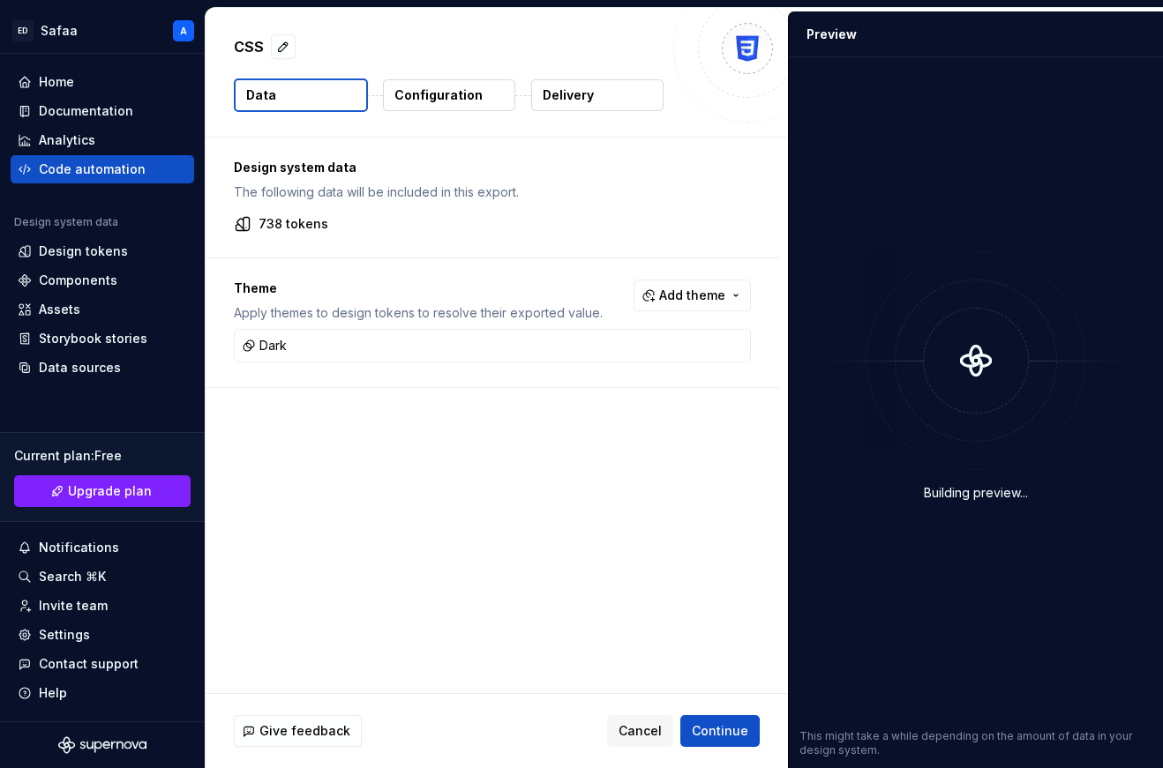
click at [425, 96] on p "Configuration" at bounding box center [438, 95] width 88 height 18
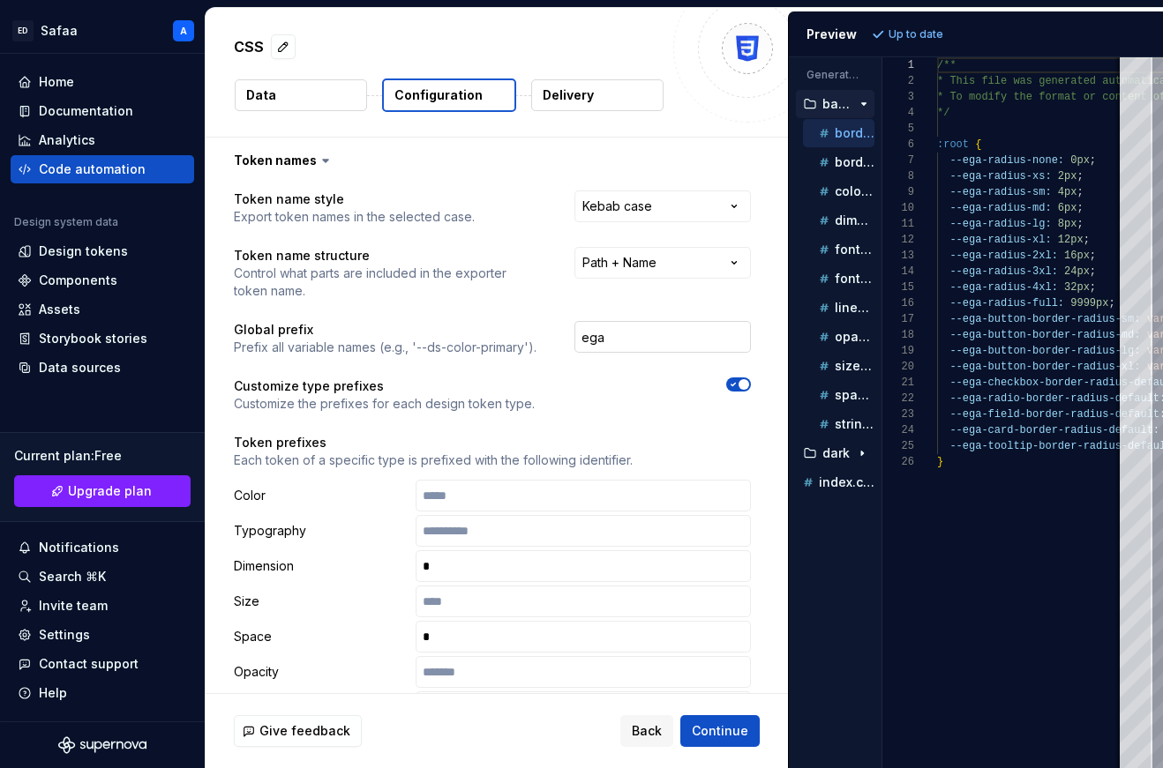
click at [652, 337] on input "ega" at bounding box center [662, 337] width 176 height 32
click at [738, 729] on span "Continue" at bounding box center [720, 732] width 56 height 18
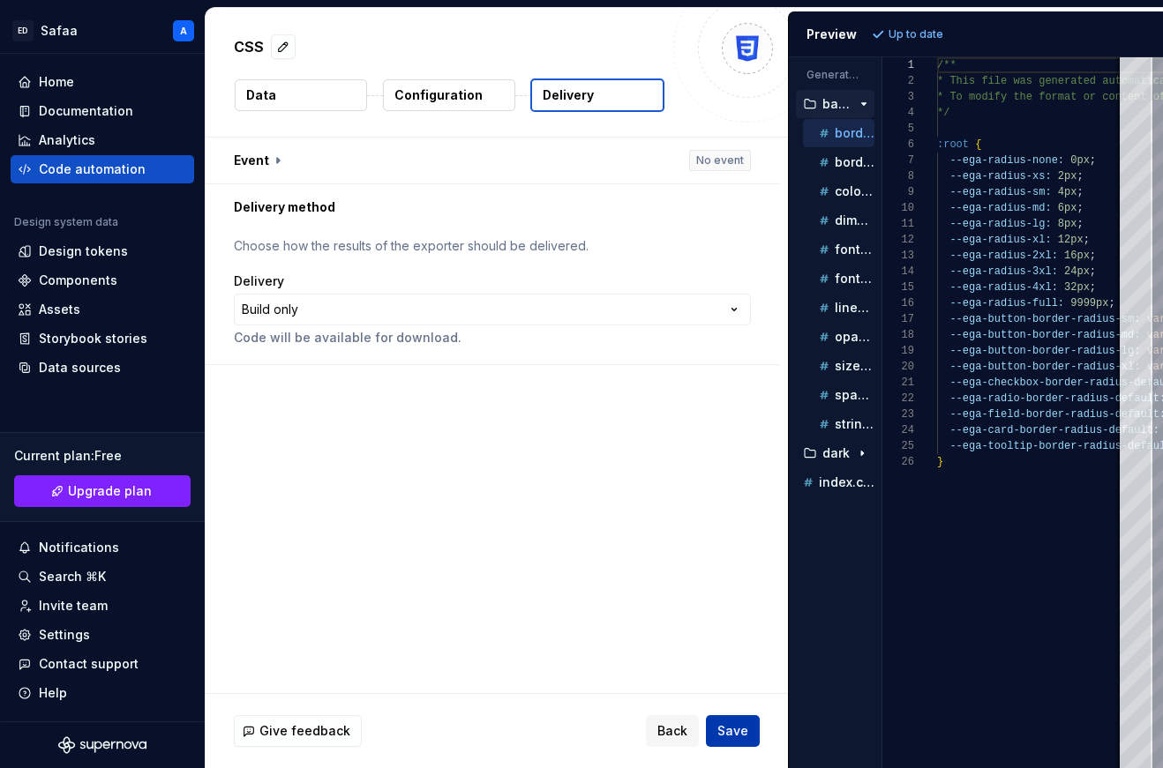
click at [738, 729] on span "Save" at bounding box center [732, 732] width 31 height 18
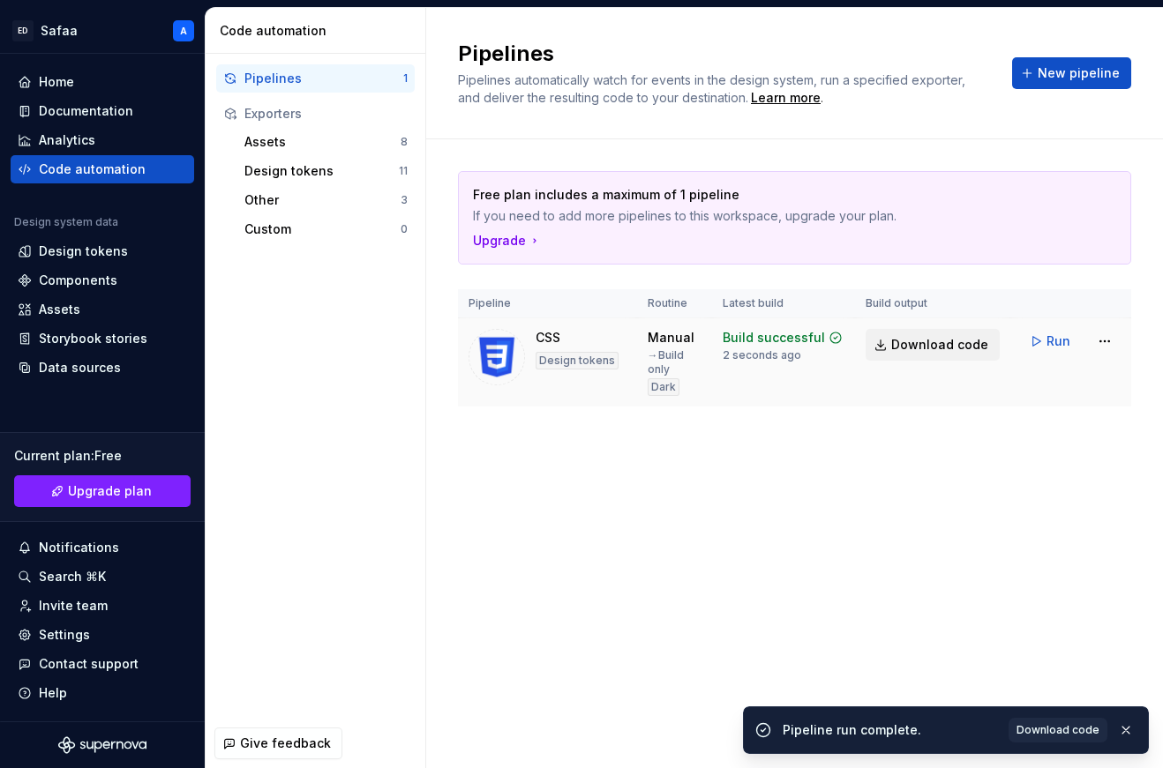
click at [923, 346] on span "Download code" at bounding box center [939, 345] width 97 height 18
